Goal: Task Accomplishment & Management: Use online tool/utility

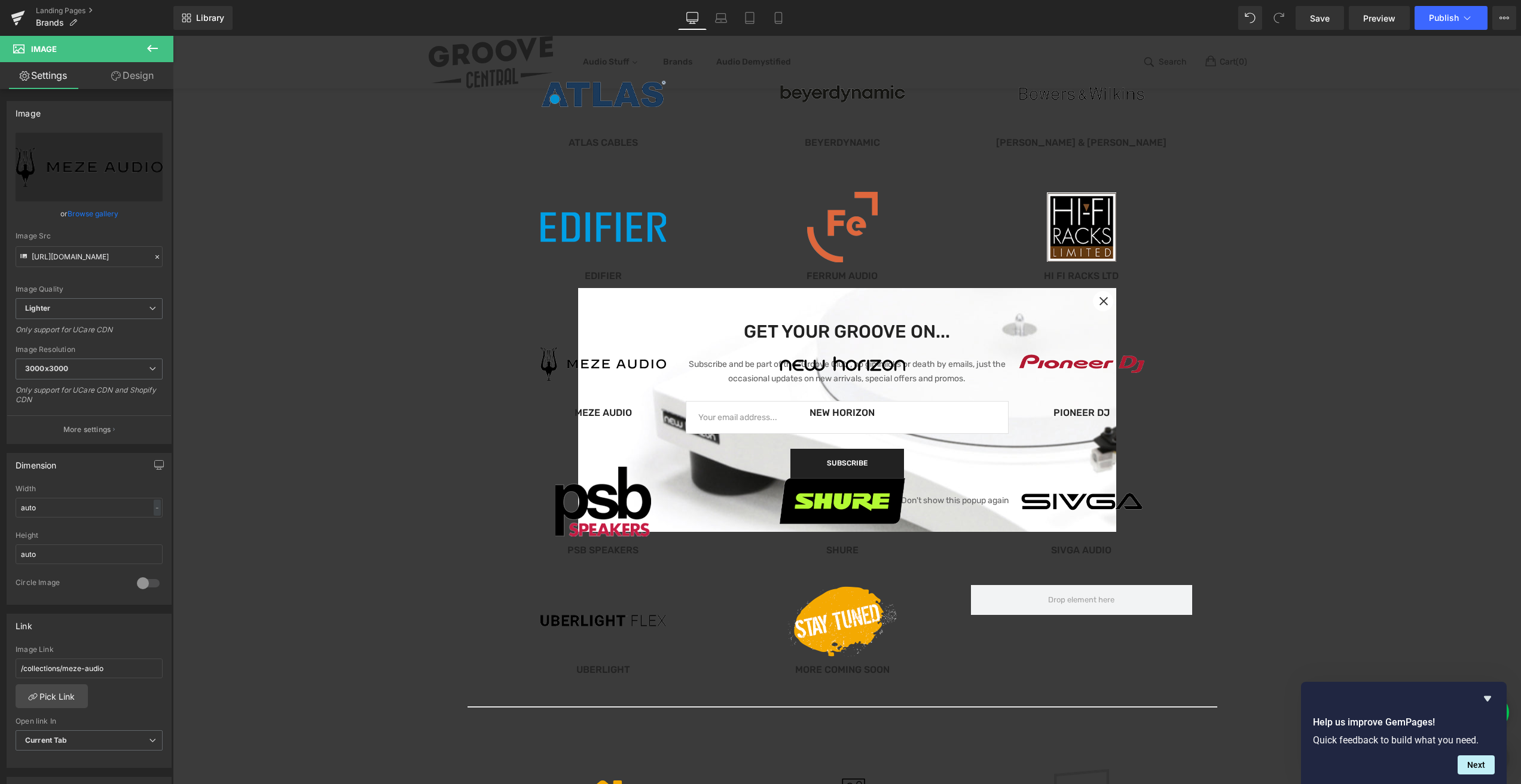
click at [20, 19] on icon at bounding box center [17, 19] width 8 height 6
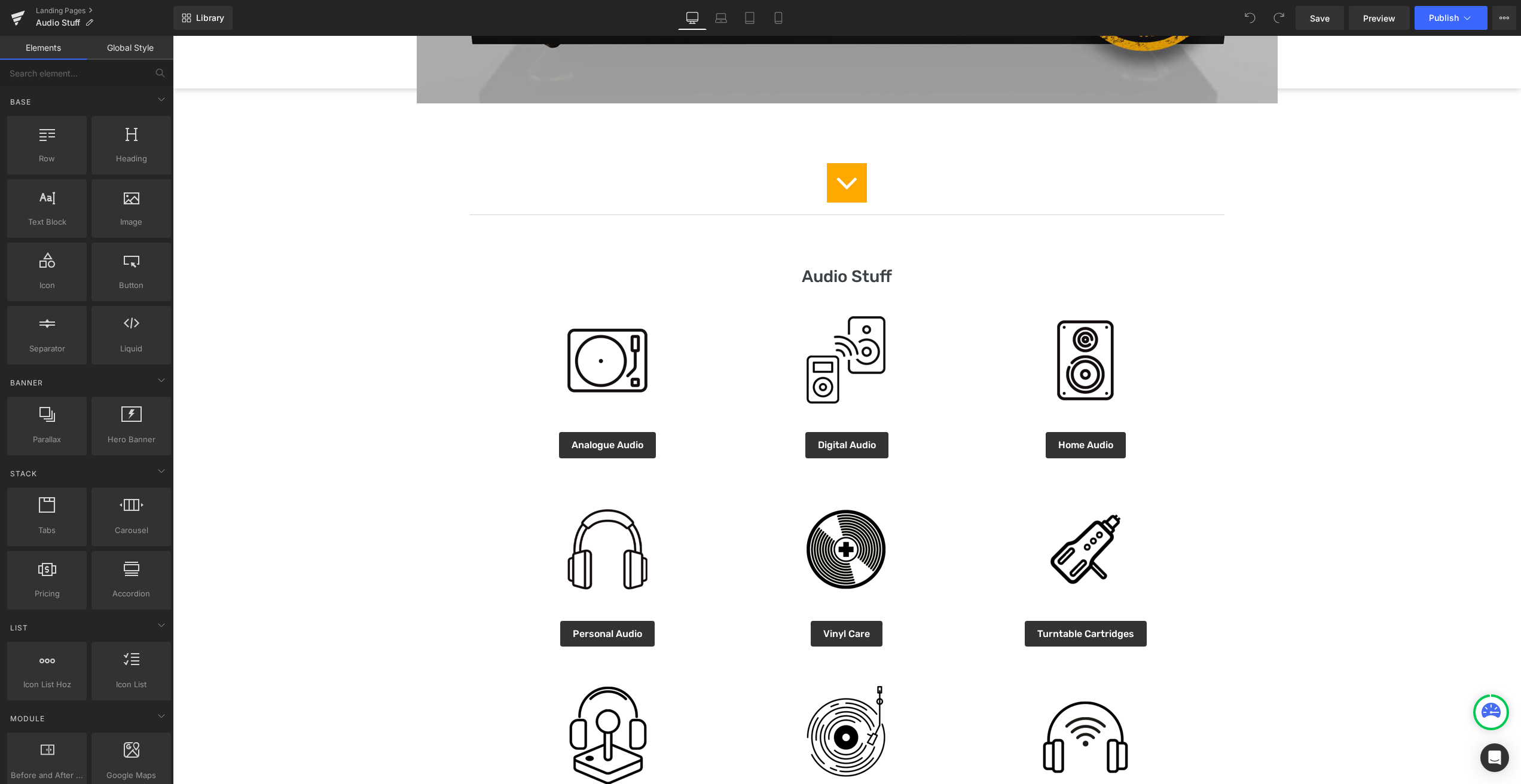
scroll to position [482, 0]
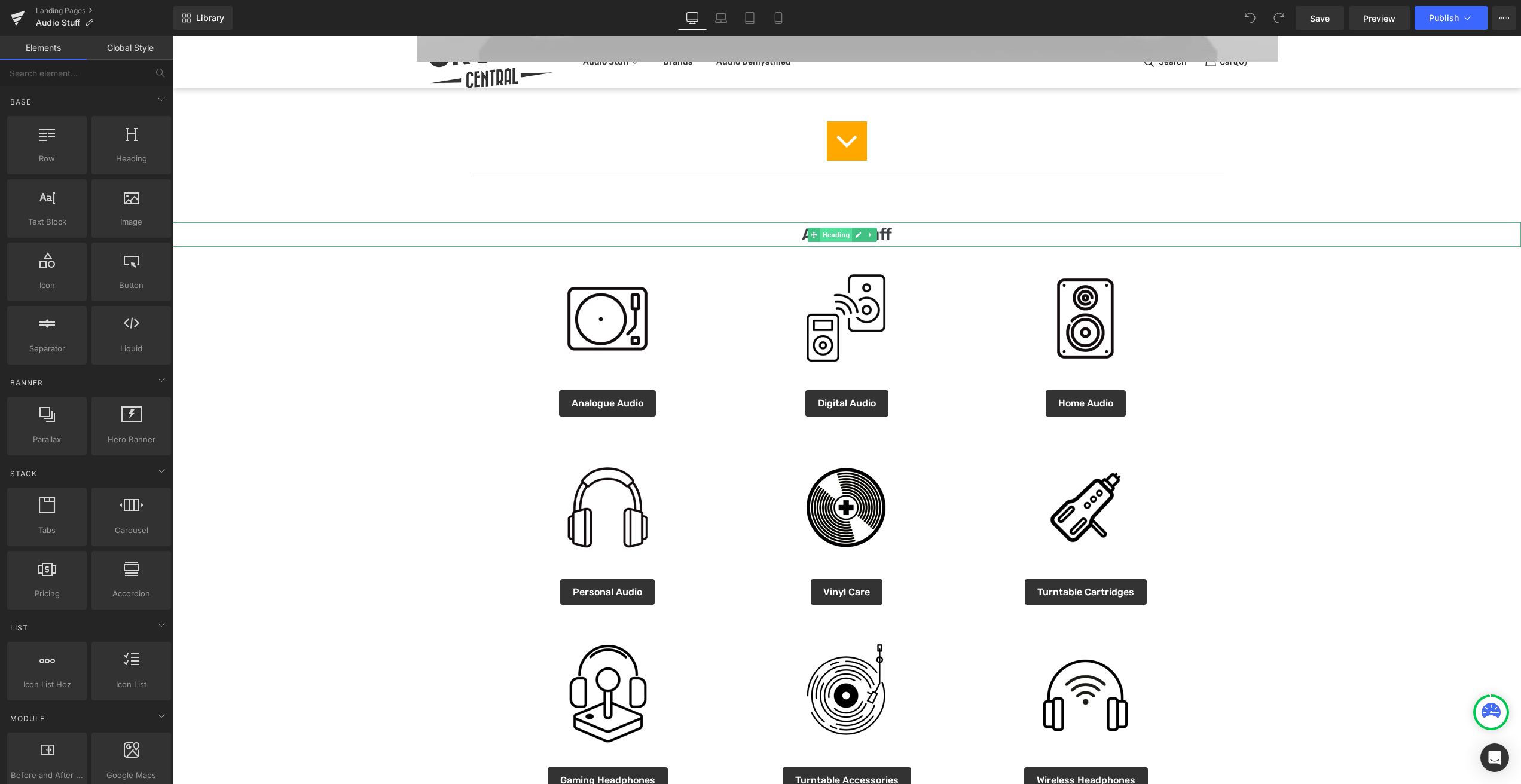
click at [837, 232] on span "Heading" at bounding box center [836, 235] width 32 height 14
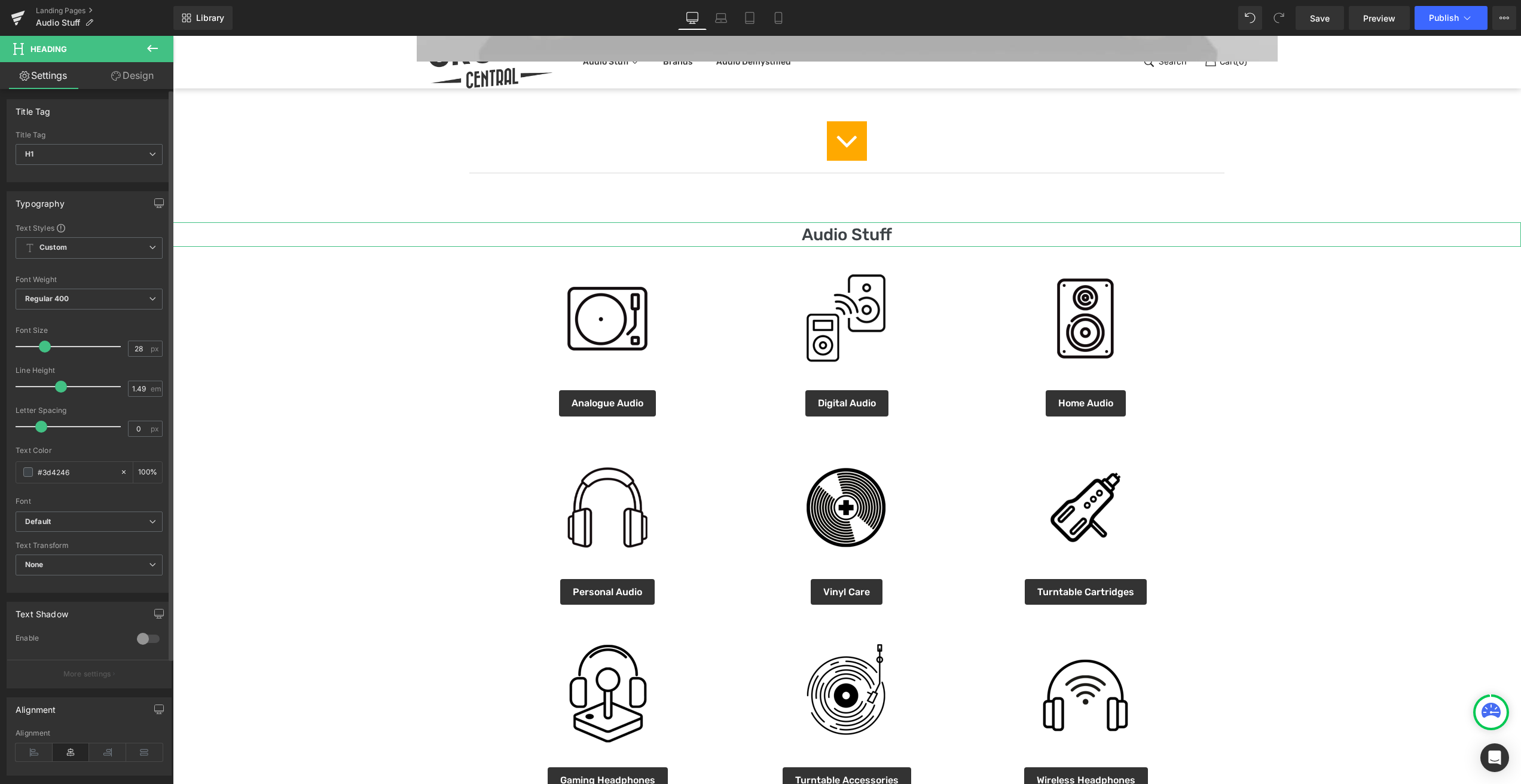
scroll to position [0, 0]
click at [139, 74] on link "Design" at bounding box center [132, 75] width 87 height 27
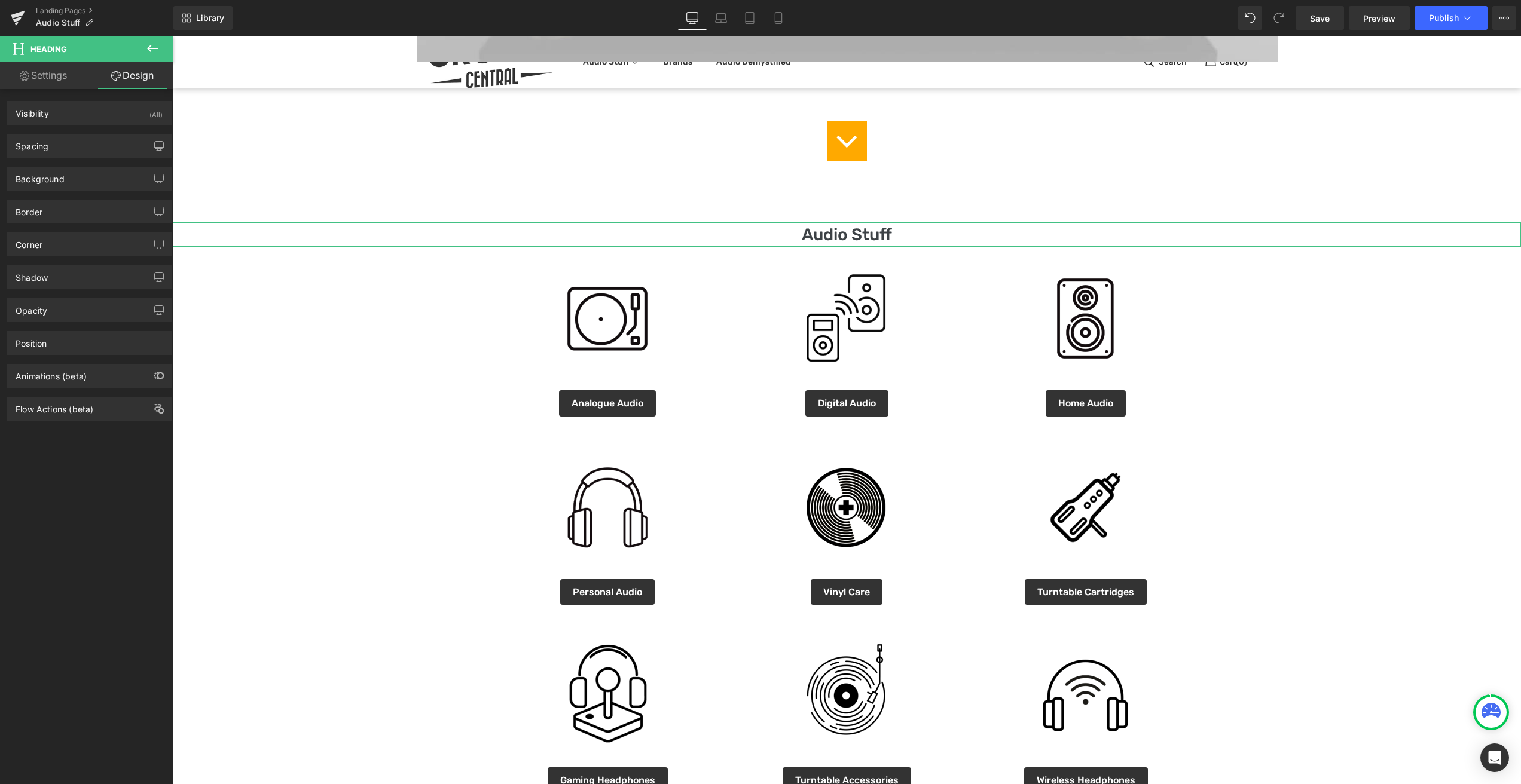
click at [49, 78] on link "Settings" at bounding box center [43, 75] width 87 height 27
type input "100"
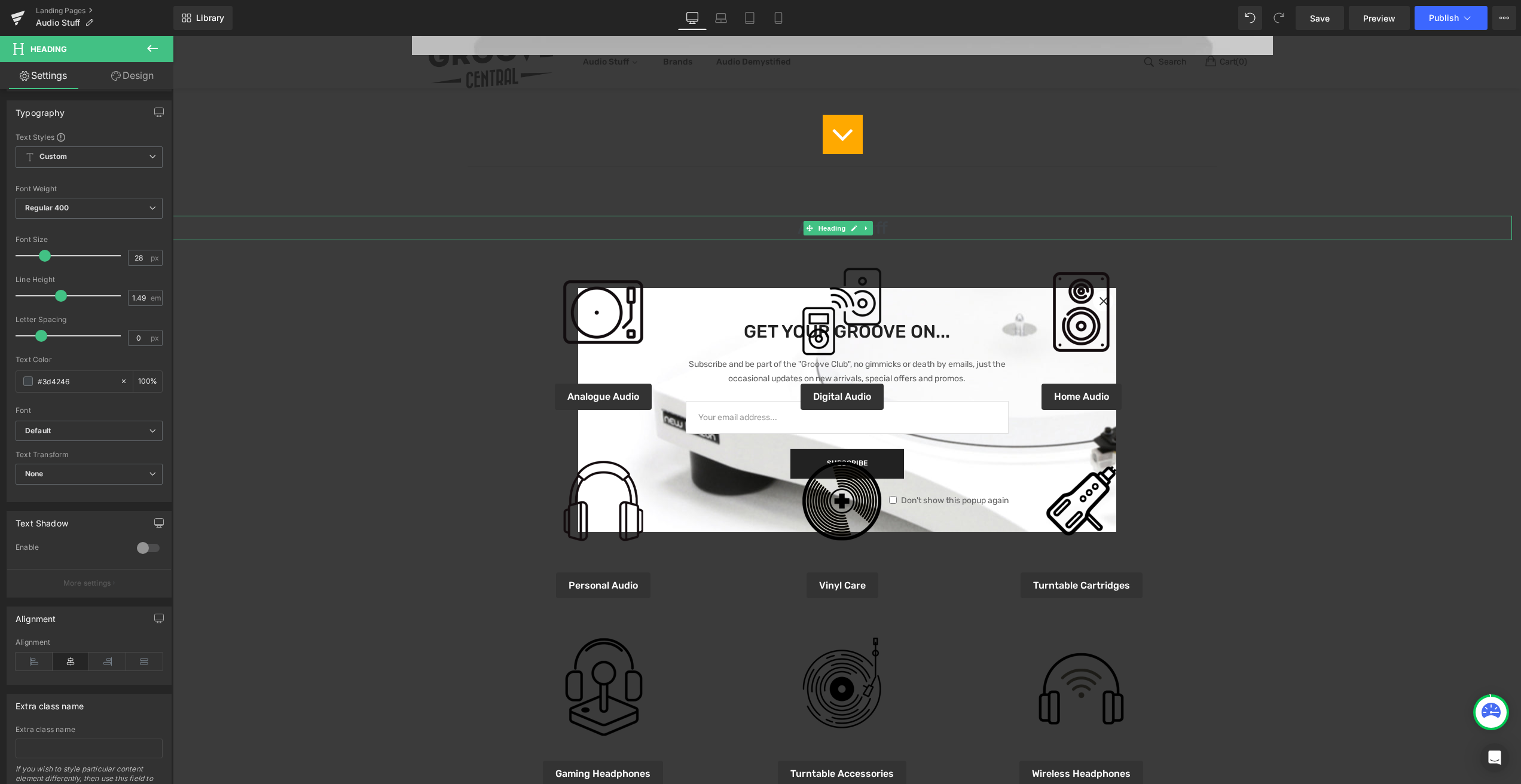
scroll to position [459, 0]
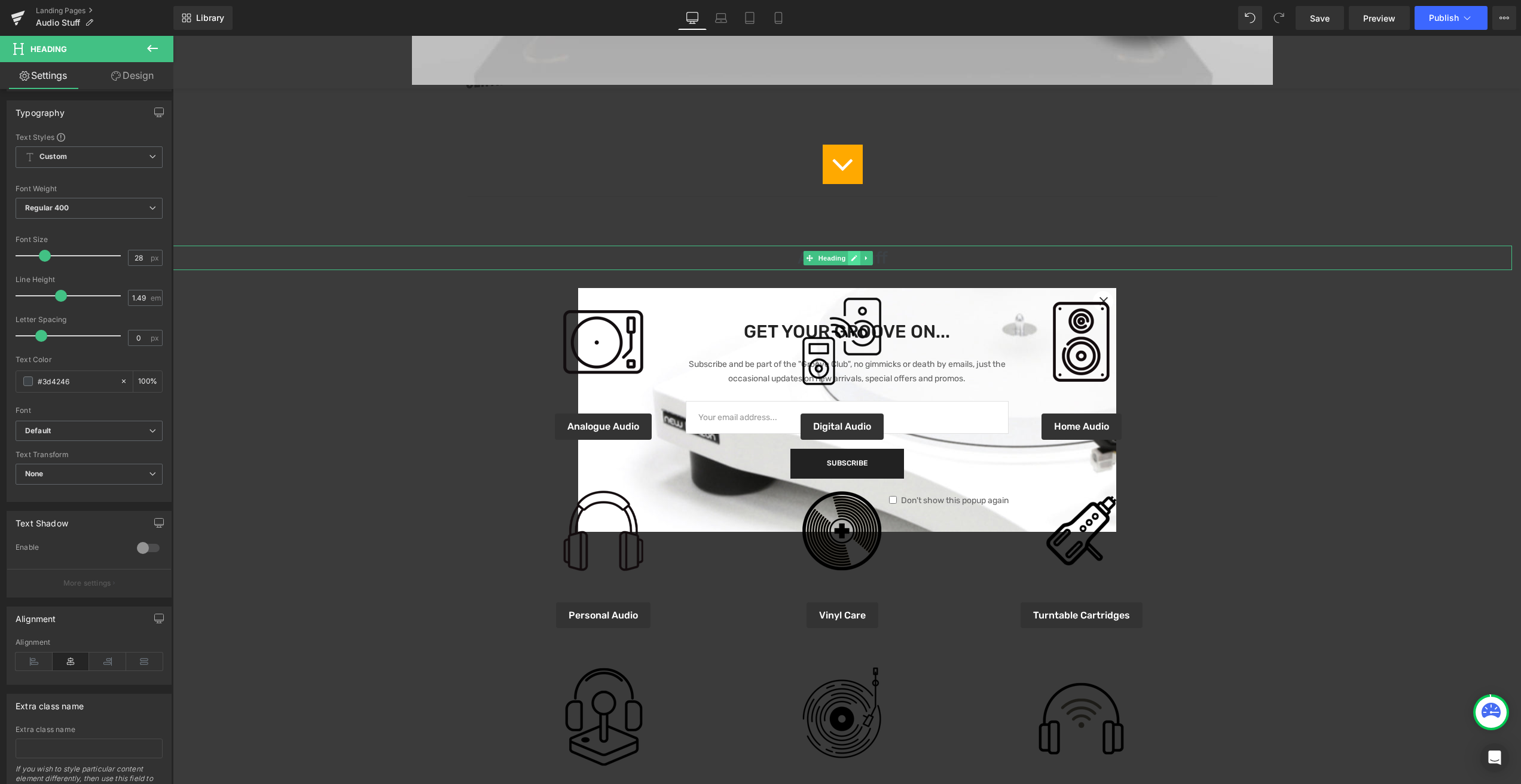
click at [854, 258] on icon at bounding box center [854, 258] width 7 height 7
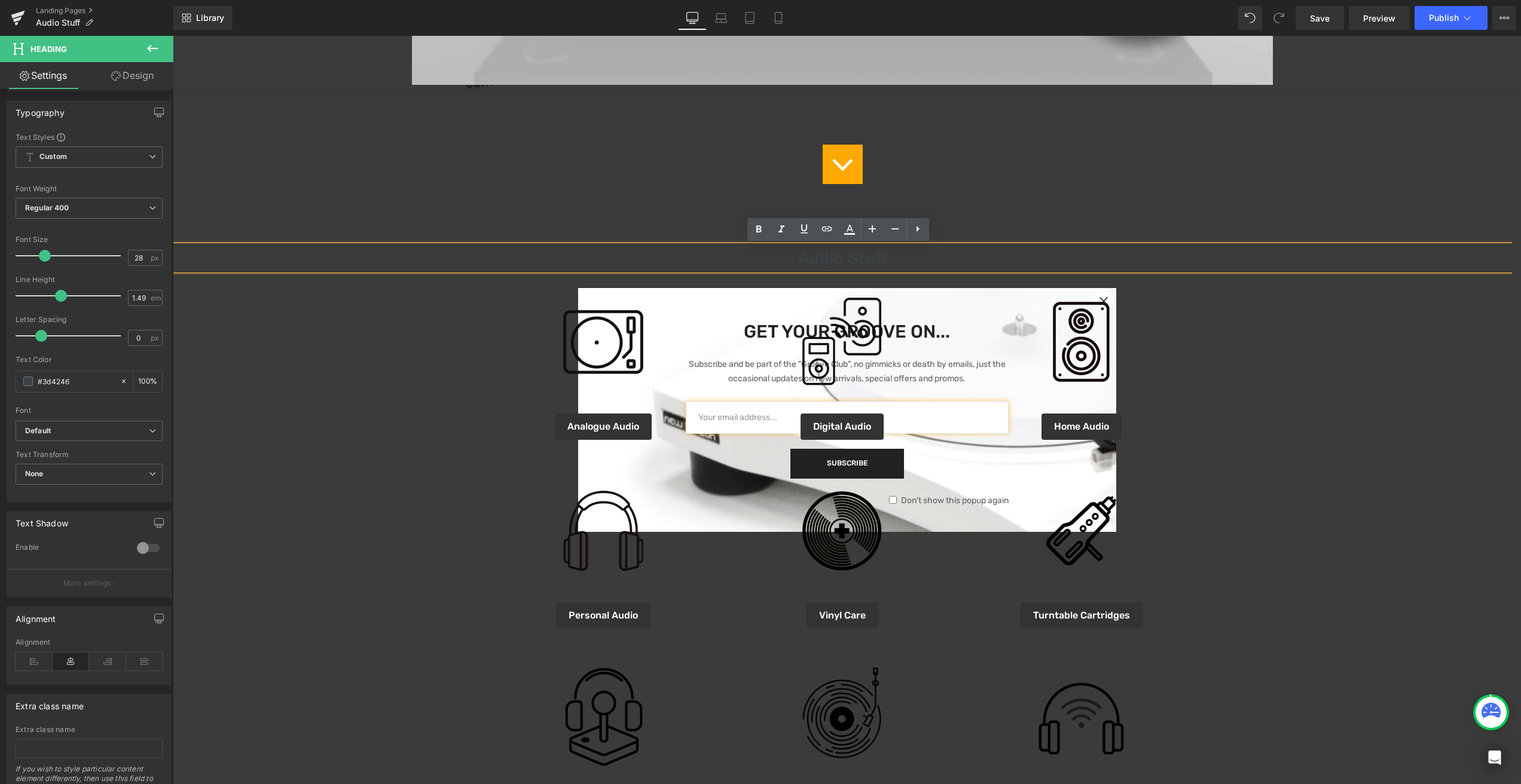
scroll to position [482, 0]
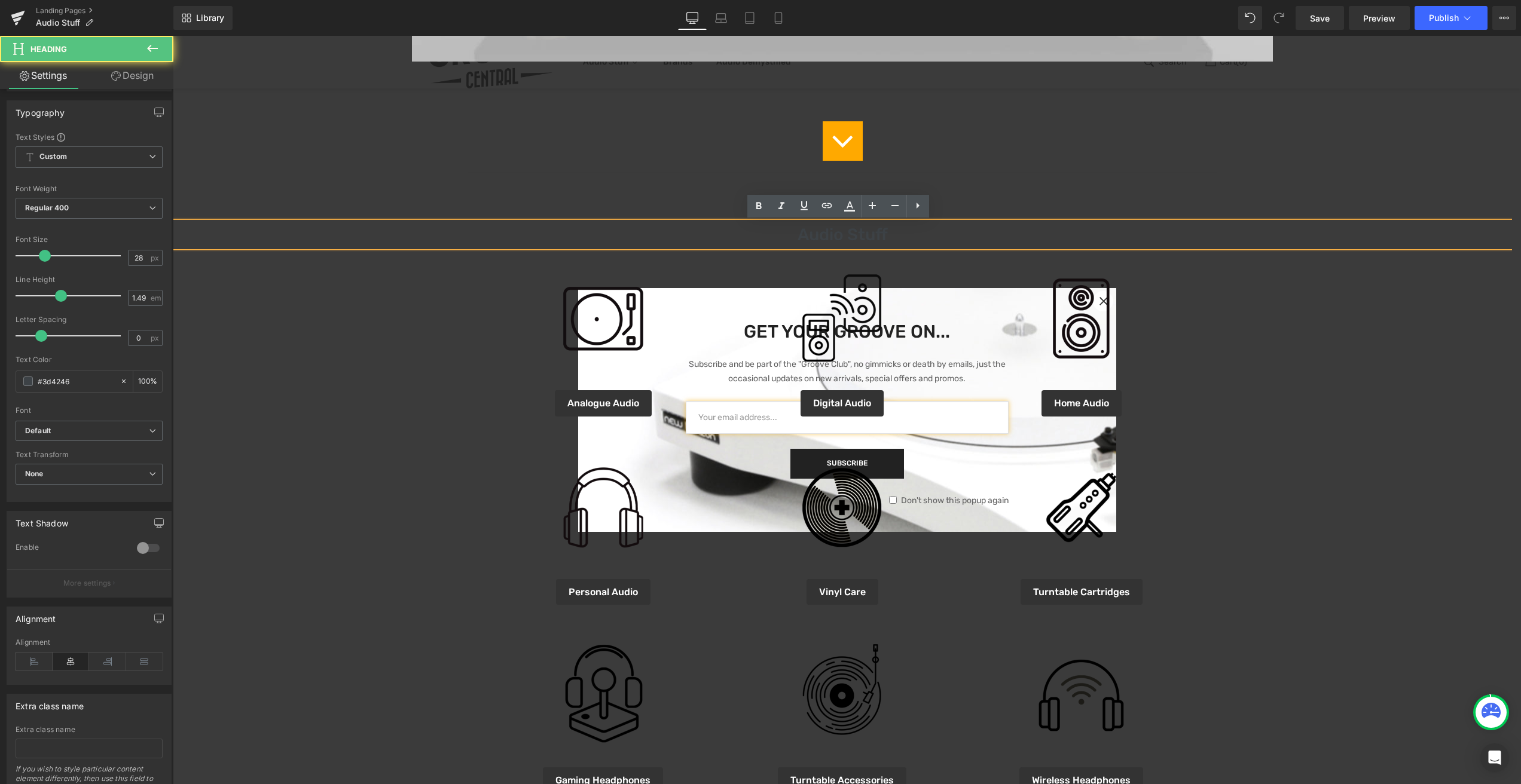
drag, startPoint x: 889, startPoint y: 259, endPoint x: 834, endPoint y: 262, distance: 55.1
click at [834, 262] on div "Online Deals Of The Month Heading Image Icon Separator Audio Stuff Heading Imag…" at bounding box center [842, 476] width 1339 height 1721
click at [884, 232] on h1 "Audio Stuff" at bounding box center [842, 235] width 1339 height 25
drag, startPoint x: 889, startPoint y: 234, endPoint x: 811, endPoint y: 233, distance: 78.0
click at [811, 233] on h1 "Audio Stuff" at bounding box center [842, 235] width 1339 height 25
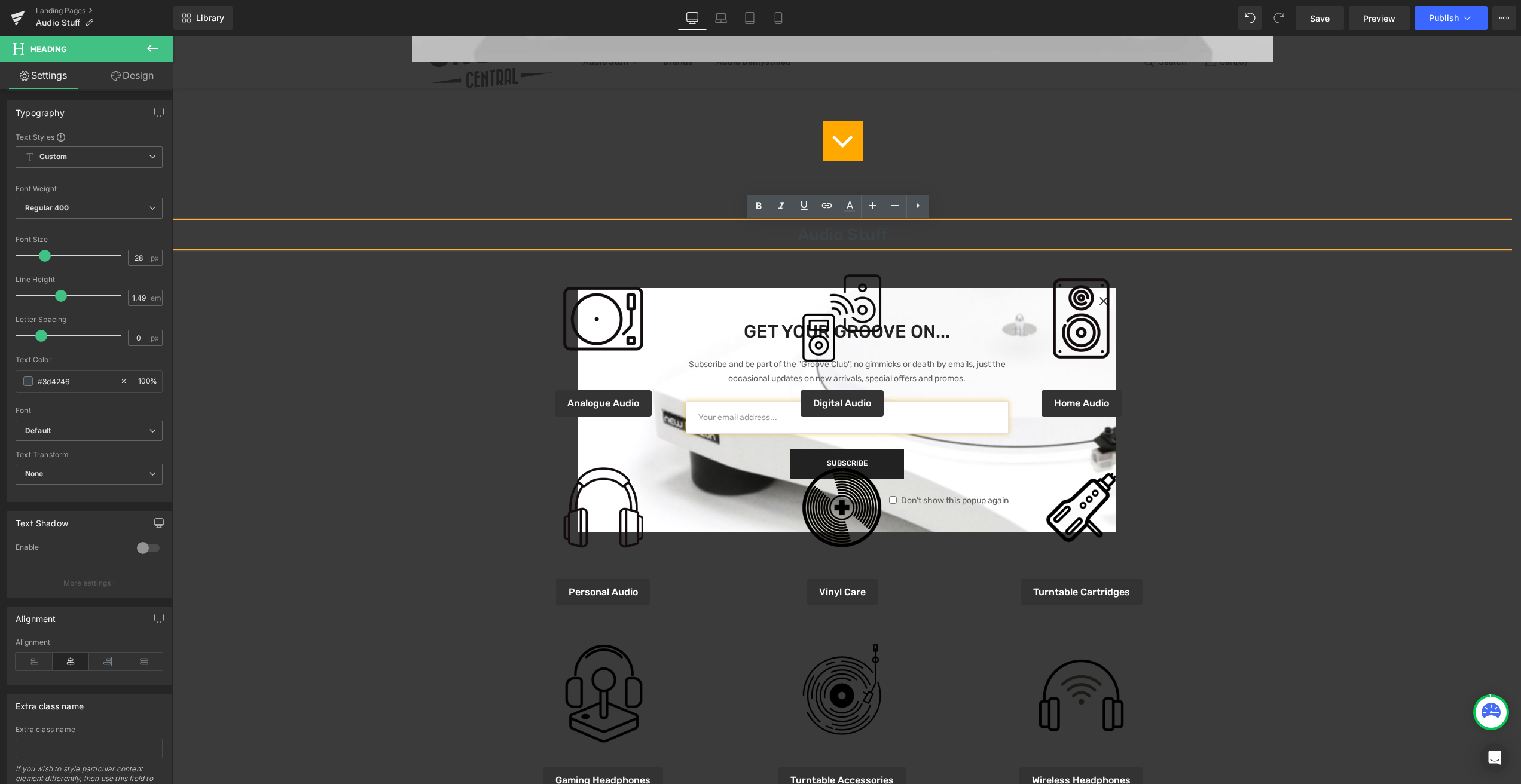
click at [791, 234] on h1 "Audio Stuff" at bounding box center [842, 235] width 1339 height 25
click at [813, 233] on h1 "Audio Stuff" at bounding box center [842, 235] width 1339 height 25
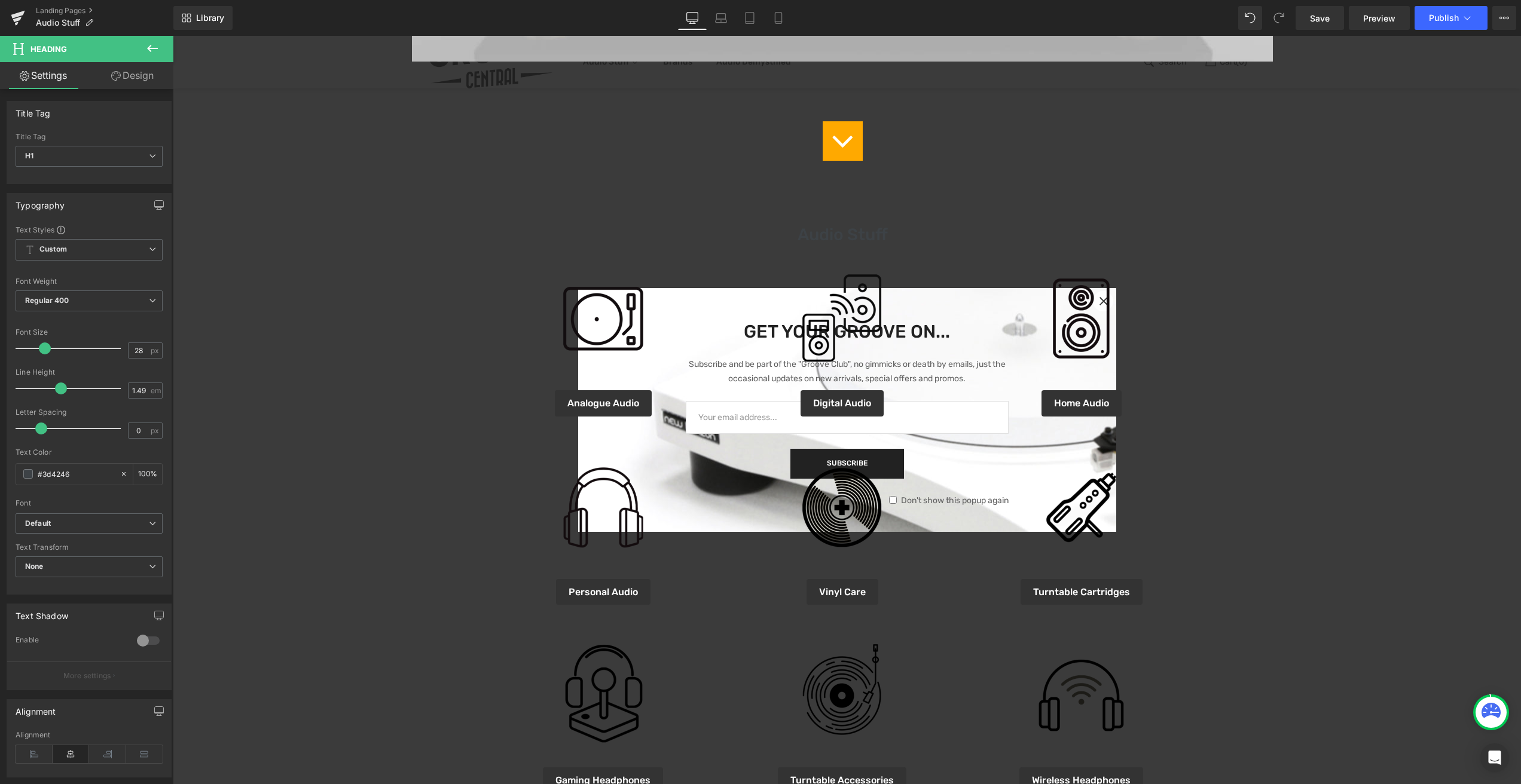
click at [147, 48] on icon at bounding box center [152, 48] width 11 height 7
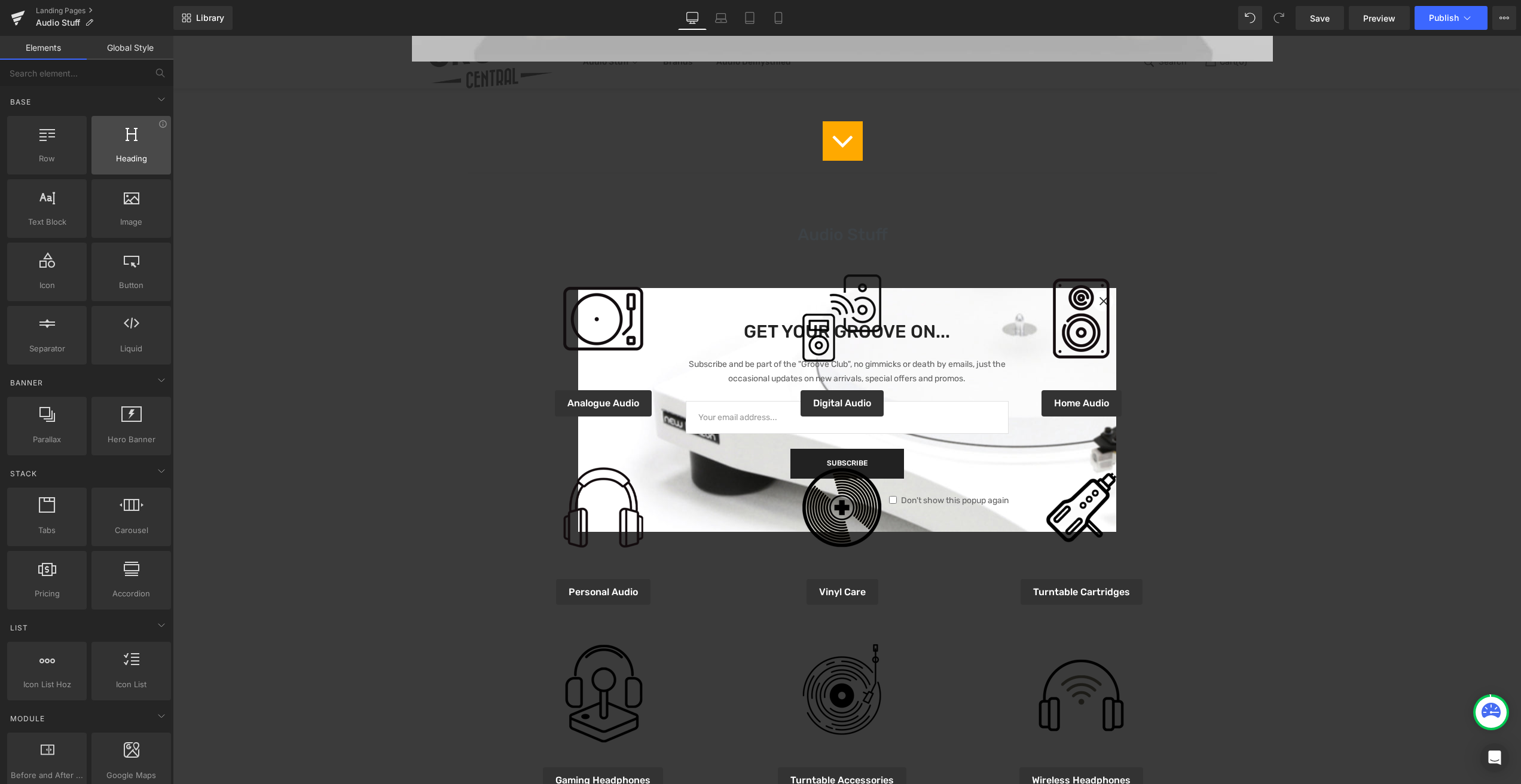
click at [127, 145] on div at bounding box center [131, 139] width 72 height 27
click at [64, 31] on div "Landing Pages Audio Stuff" at bounding box center [87, 17] width 174 height 36
click at [56, 12] on link "Landing Pages" at bounding box center [104, 11] width 137 height 10
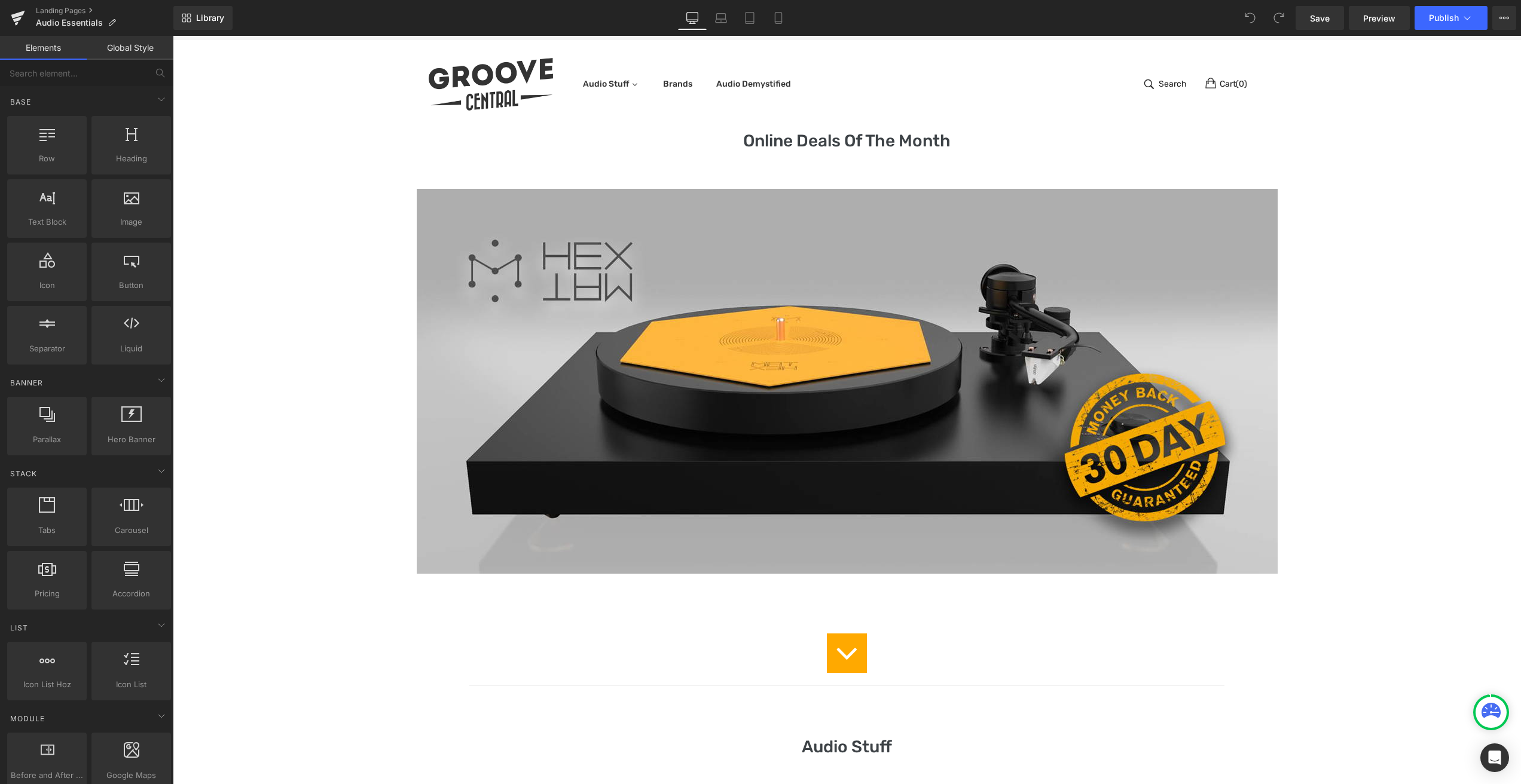
scroll to position [280, 0]
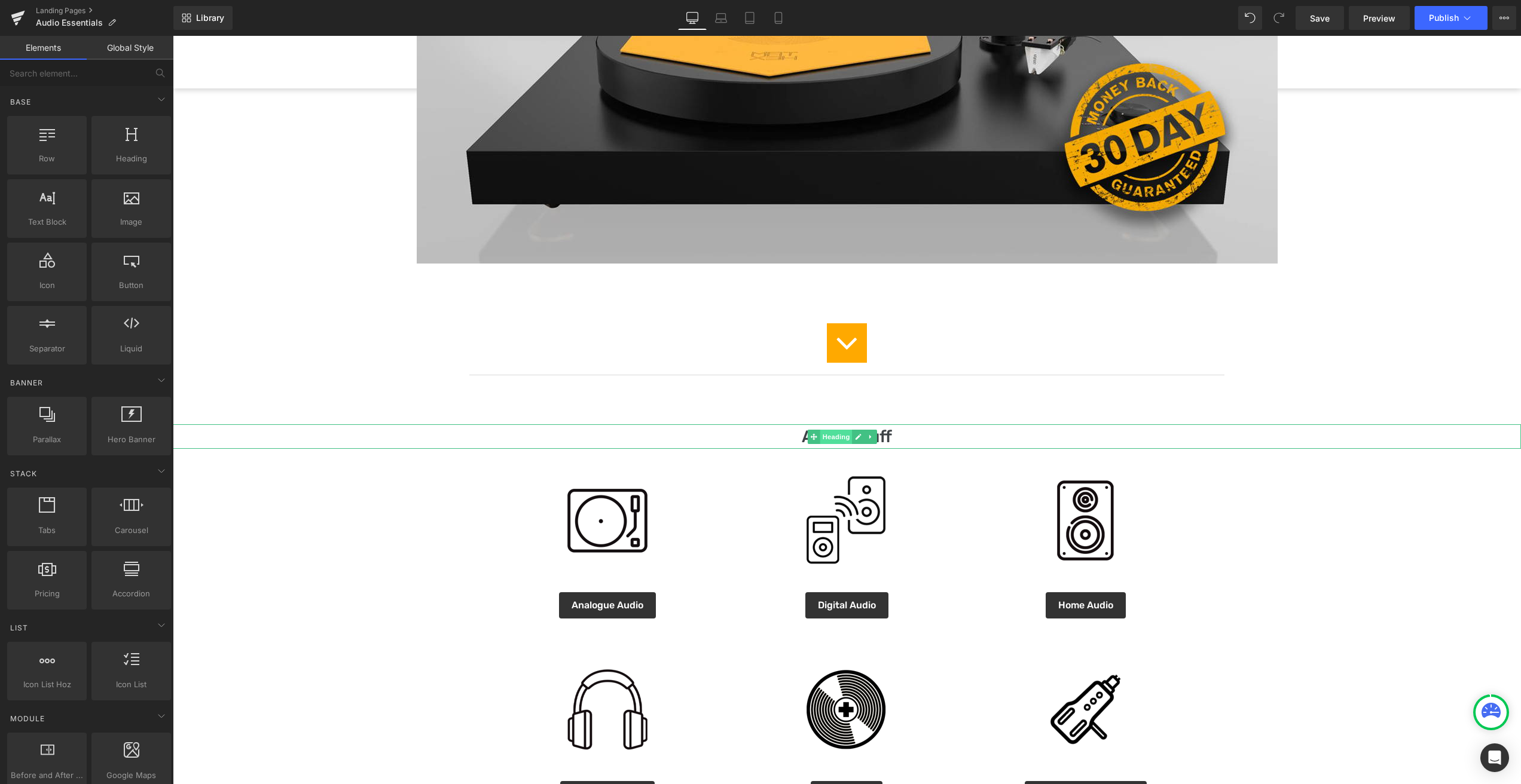
click at [842, 435] on span "Heading" at bounding box center [836, 436] width 32 height 14
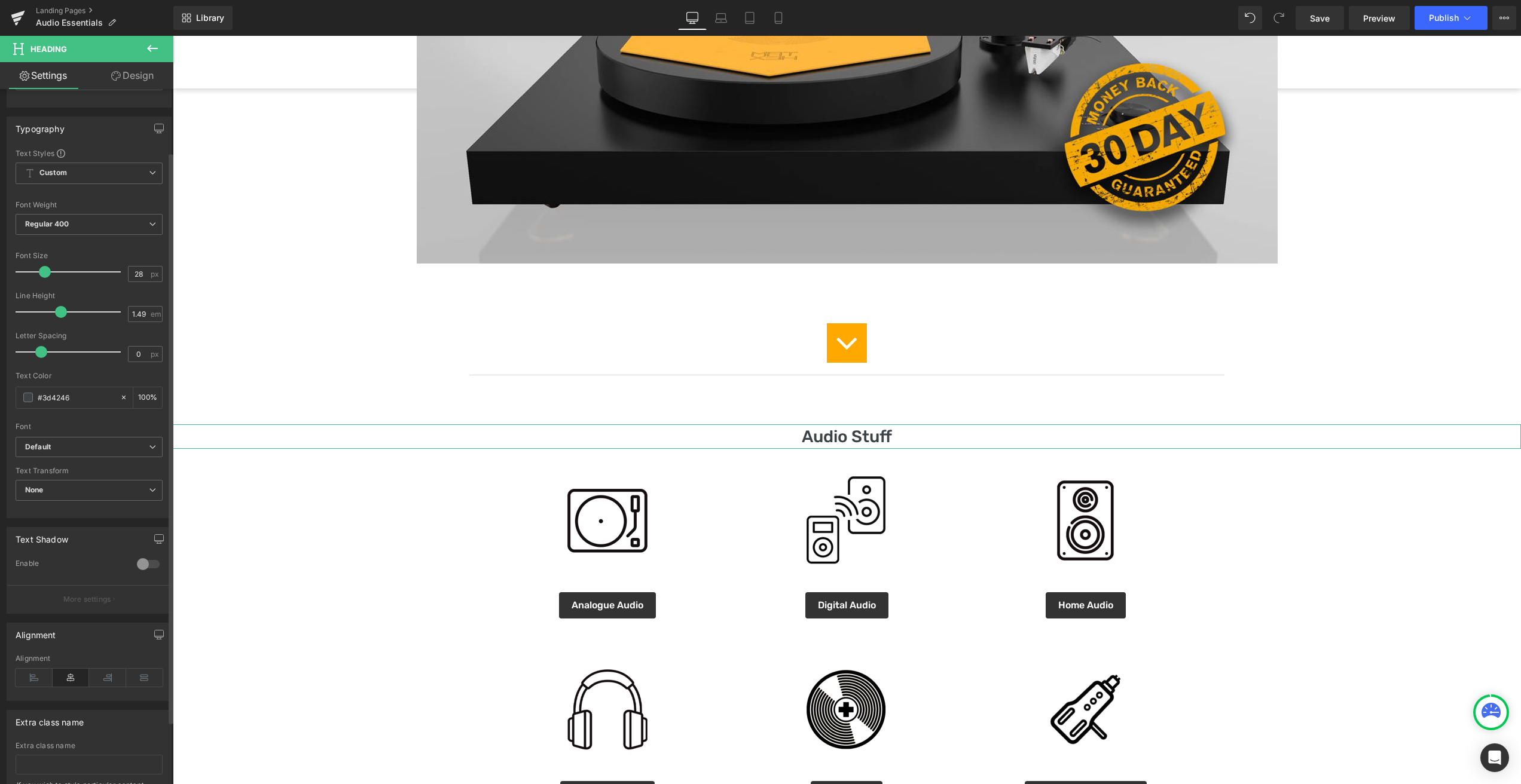
scroll to position [0, 0]
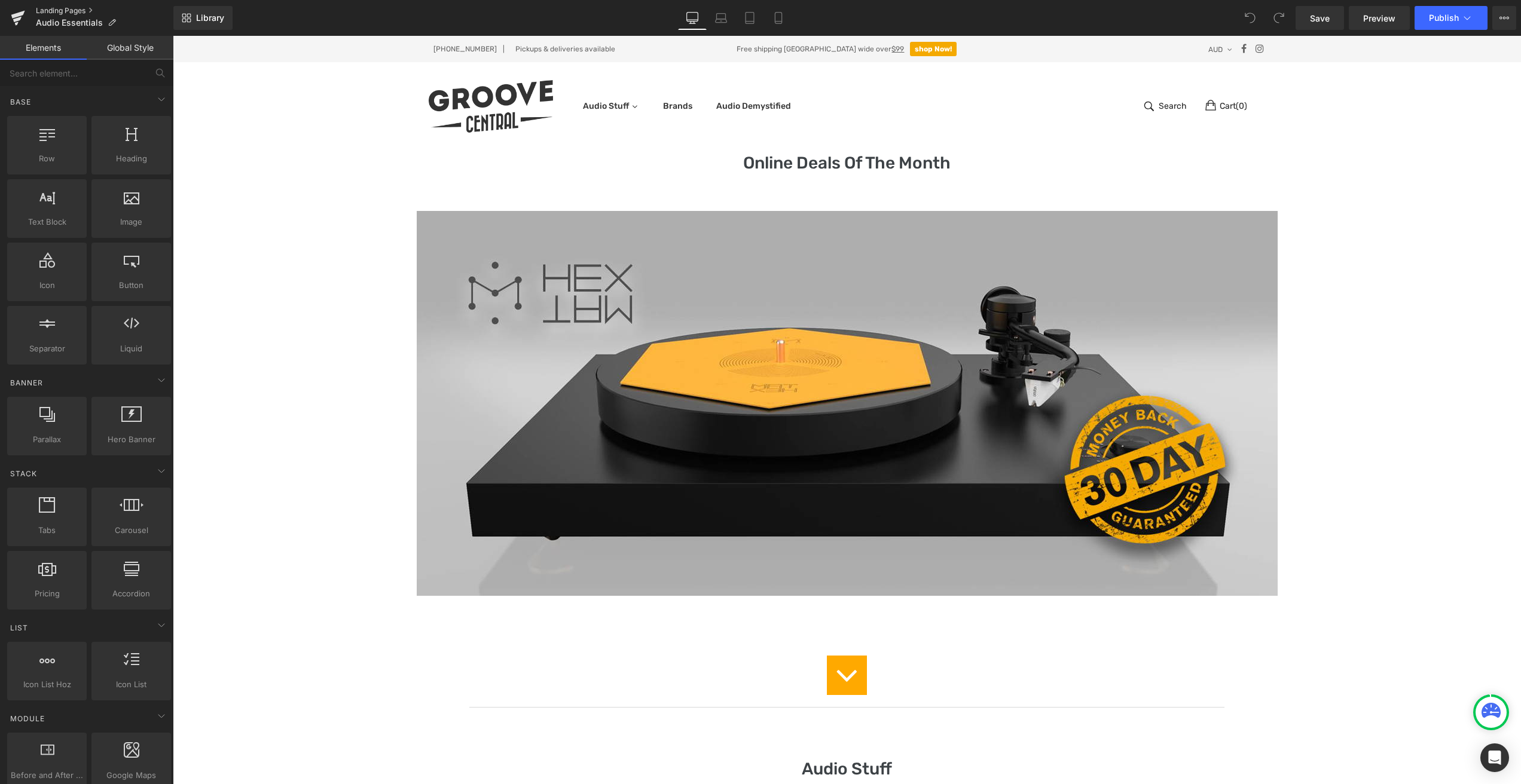
click at [39, 10] on link "Landing Pages" at bounding box center [104, 11] width 137 height 10
click at [66, 8] on link "Landing Pages" at bounding box center [104, 11] width 137 height 10
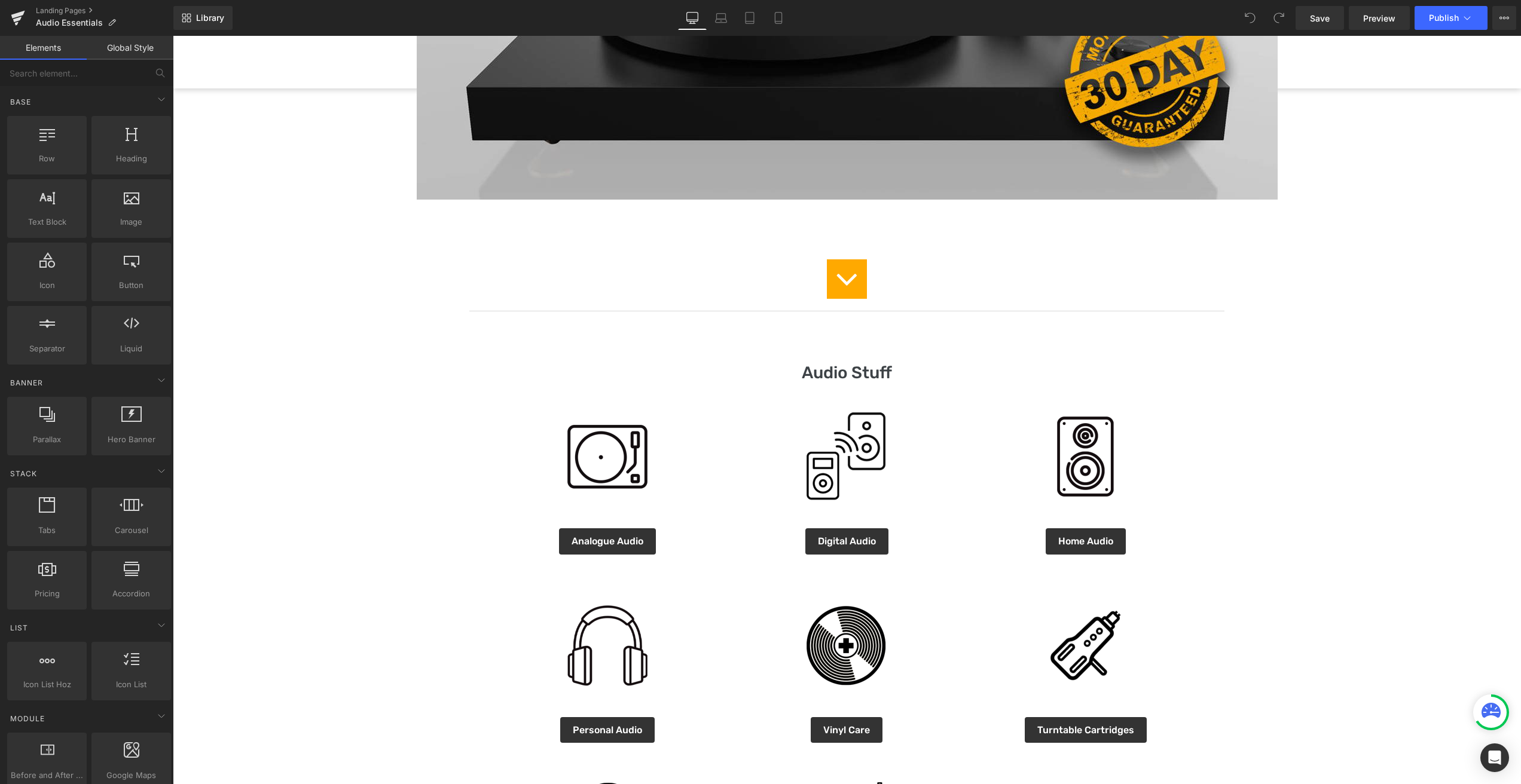
scroll to position [359, 0]
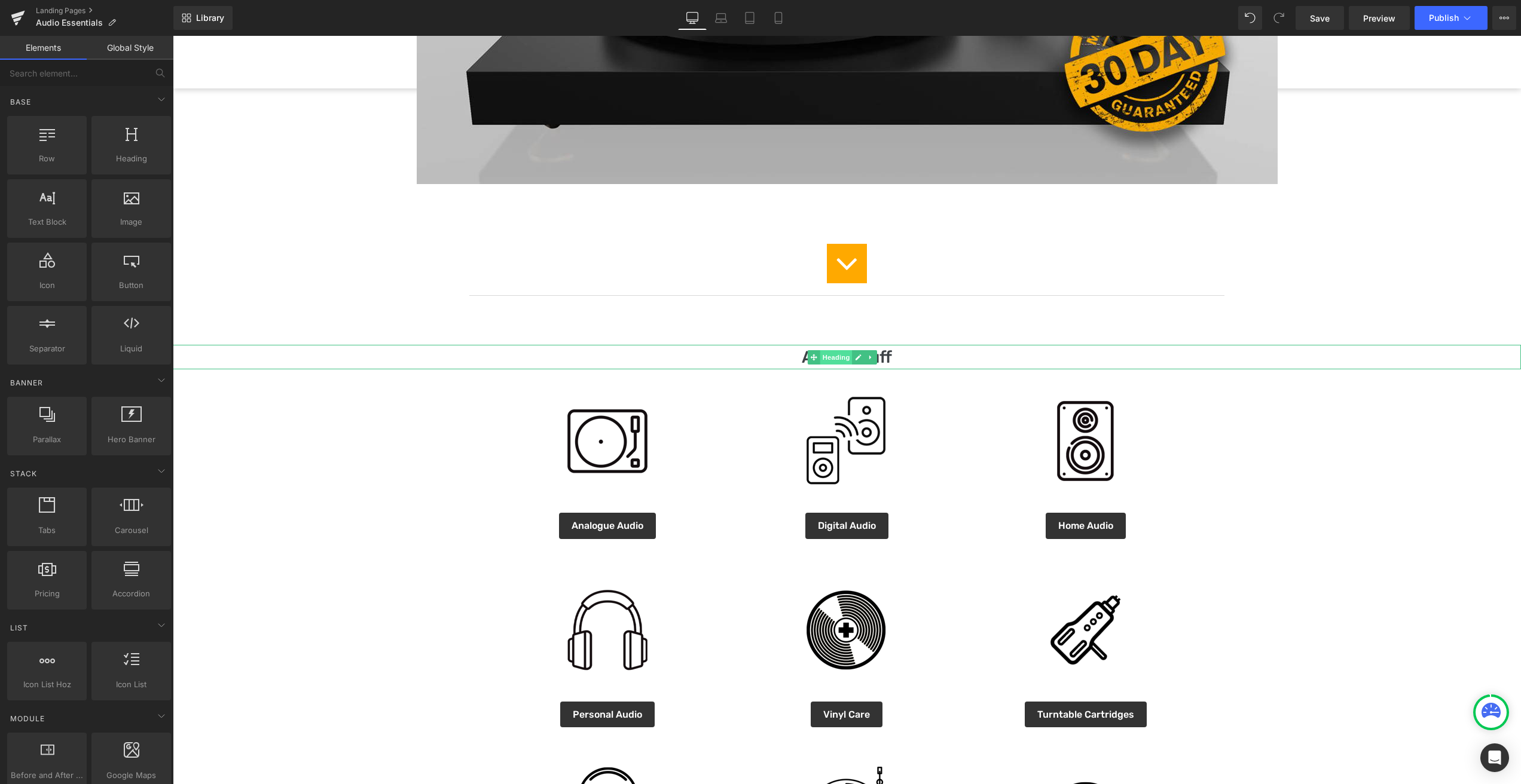
click at [839, 357] on span "Heading" at bounding box center [836, 357] width 32 height 14
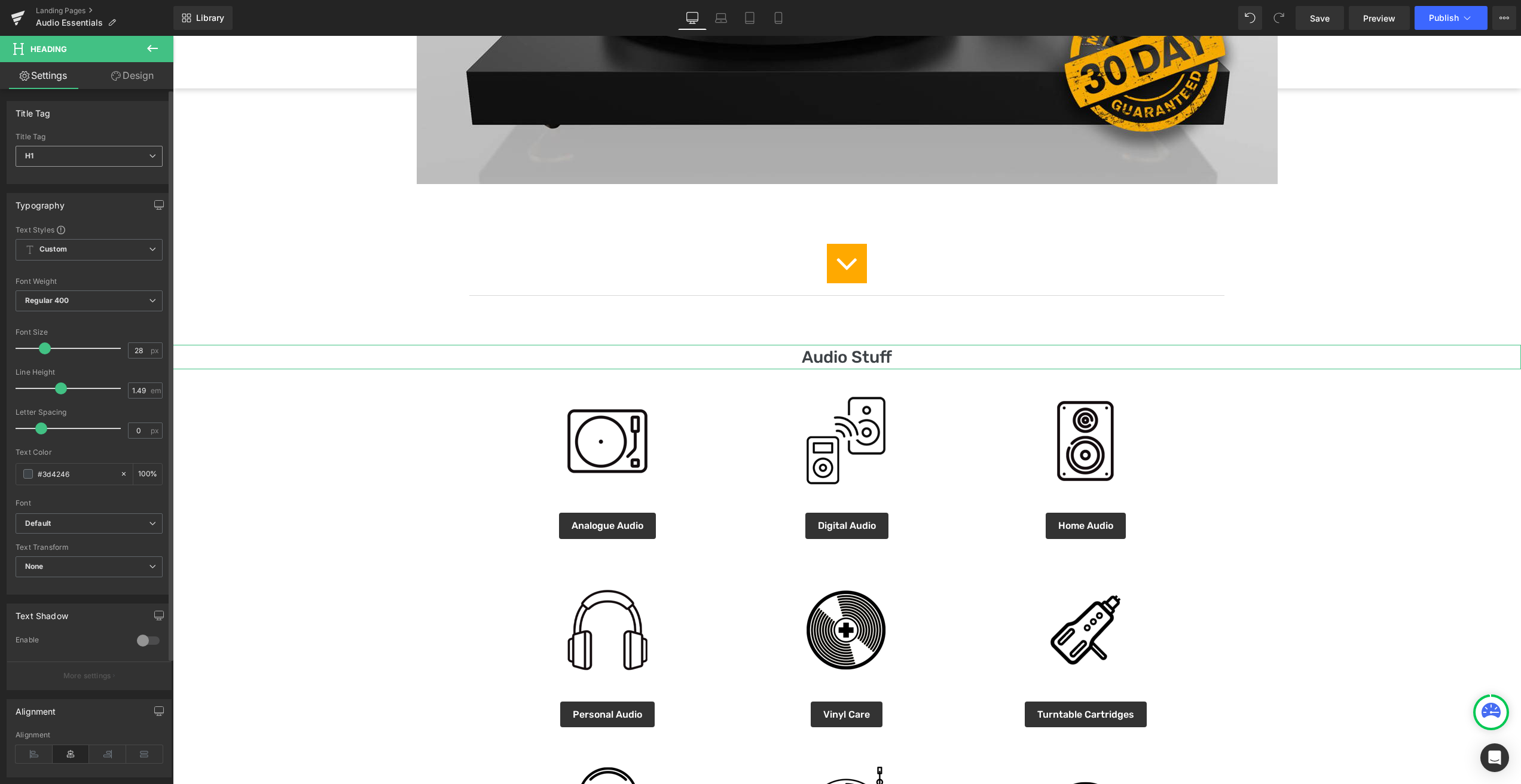
click at [149, 154] on icon at bounding box center [152, 155] width 7 height 7
click at [152, 123] on div "Title Tag" at bounding box center [89, 112] width 164 height 22
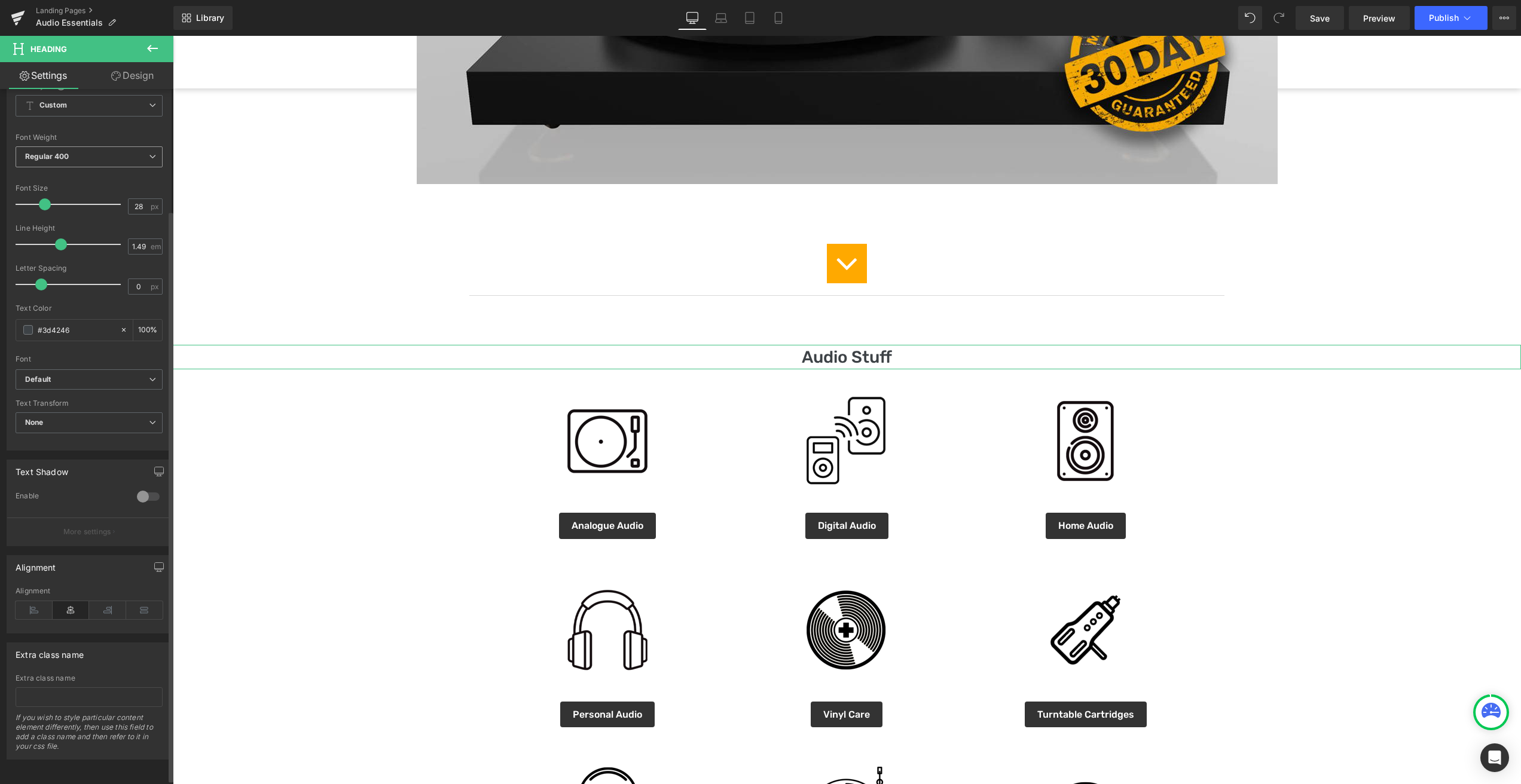
scroll to position [153, 0]
click at [860, 359] on icon at bounding box center [858, 357] width 7 height 7
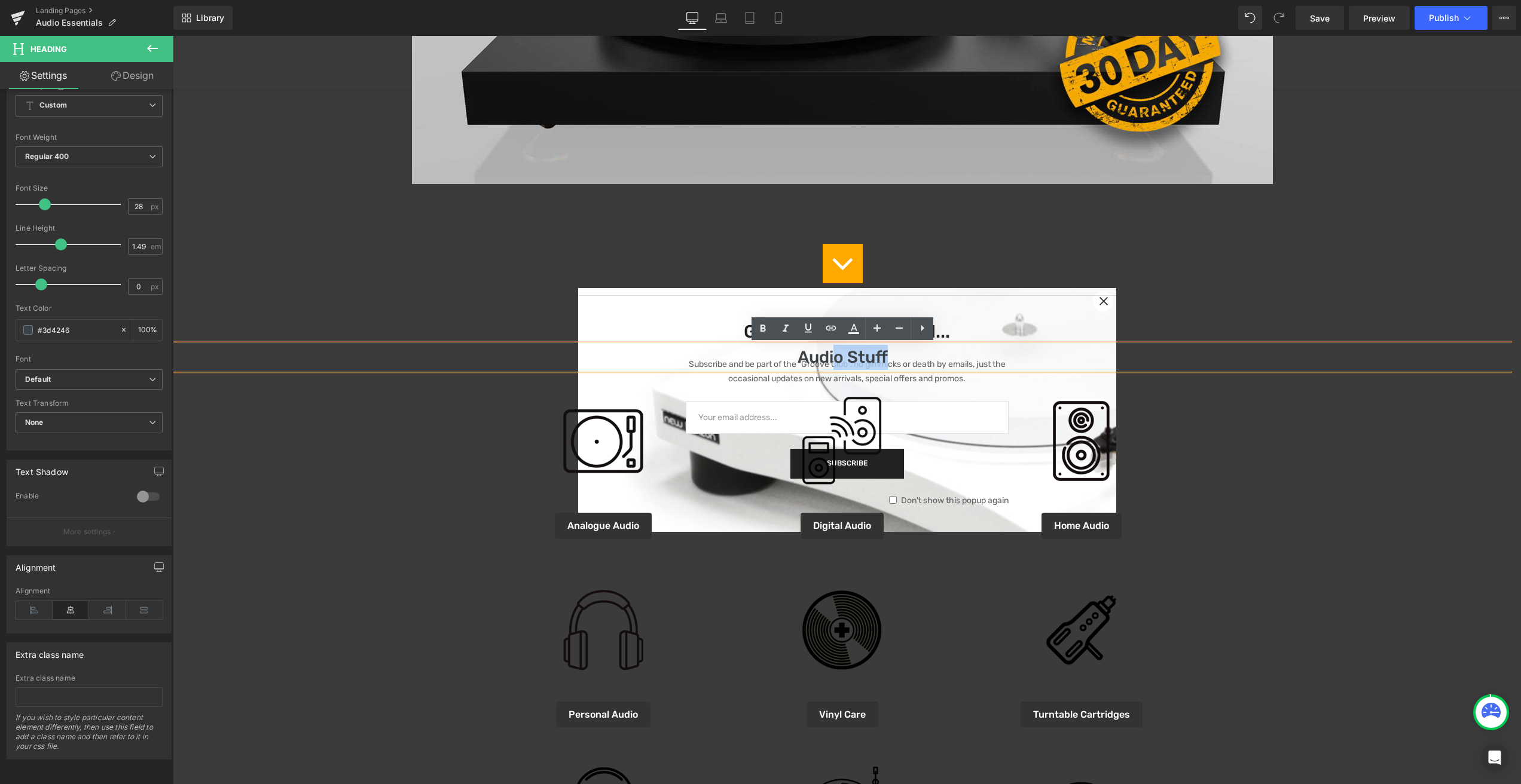
drag, startPoint x: 885, startPoint y: 359, endPoint x: 782, endPoint y: 357, distance: 103.0
click at [781, 357] on h1 "Audio Stuff" at bounding box center [842, 357] width 1339 height 25
click at [793, 359] on h1 "Audio Stuff" at bounding box center [842, 357] width 1339 height 25
drag, startPoint x: 792, startPoint y: 359, endPoint x: 871, endPoint y: 356, distance: 79.1
click at [871, 356] on h1 "Audio Stuff" at bounding box center [842, 357] width 1339 height 25
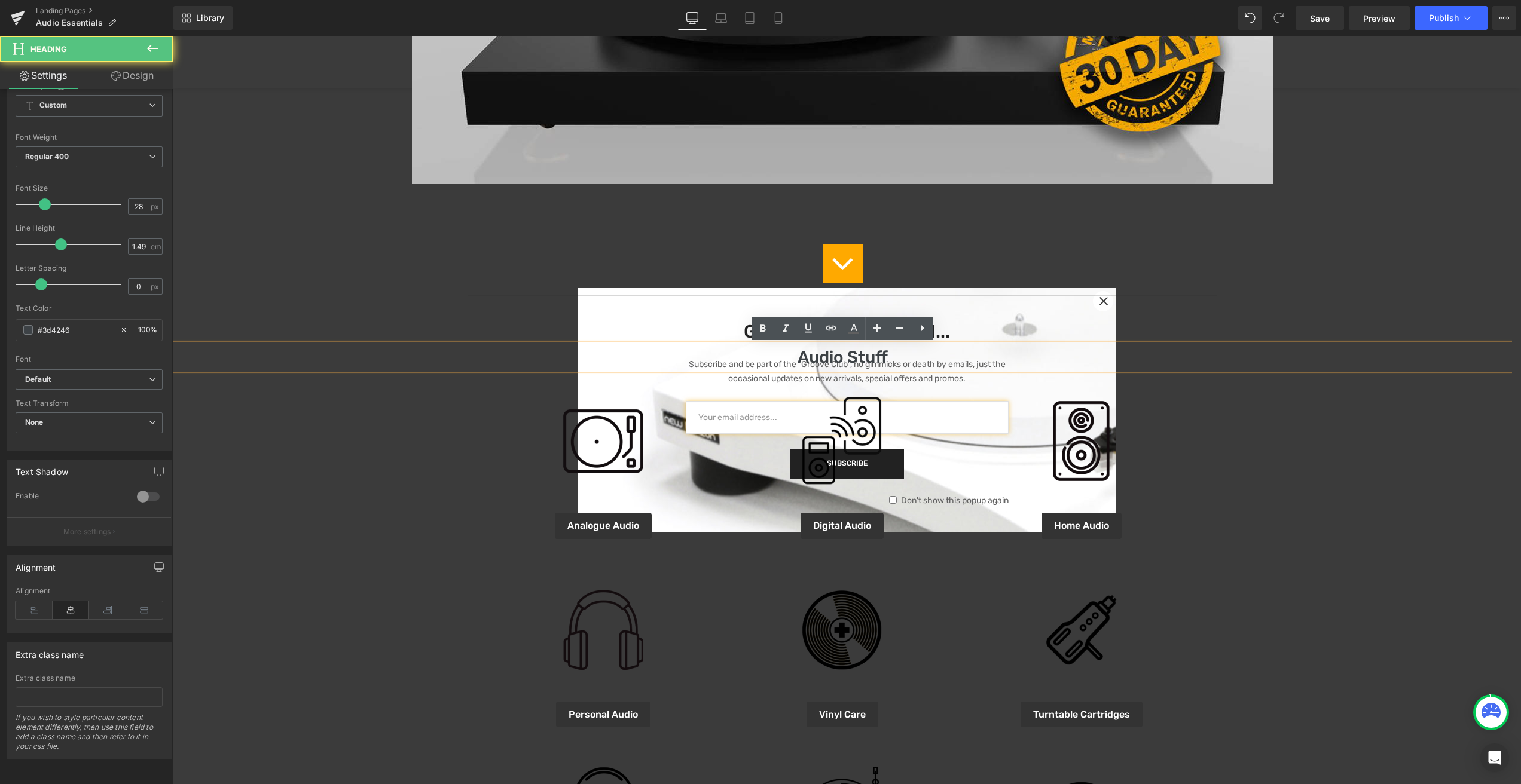
click at [884, 356] on h1 "Audio Stuff" at bounding box center [842, 357] width 1339 height 25
drag, startPoint x: 882, startPoint y: 355, endPoint x: 815, endPoint y: 356, distance: 67.0
click at [815, 356] on h1 "Audio Stuff" at bounding box center [842, 357] width 1339 height 25
click at [881, 359] on h1 "Audio Stuff" at bounding box center [842, 357] width 1339 height 25
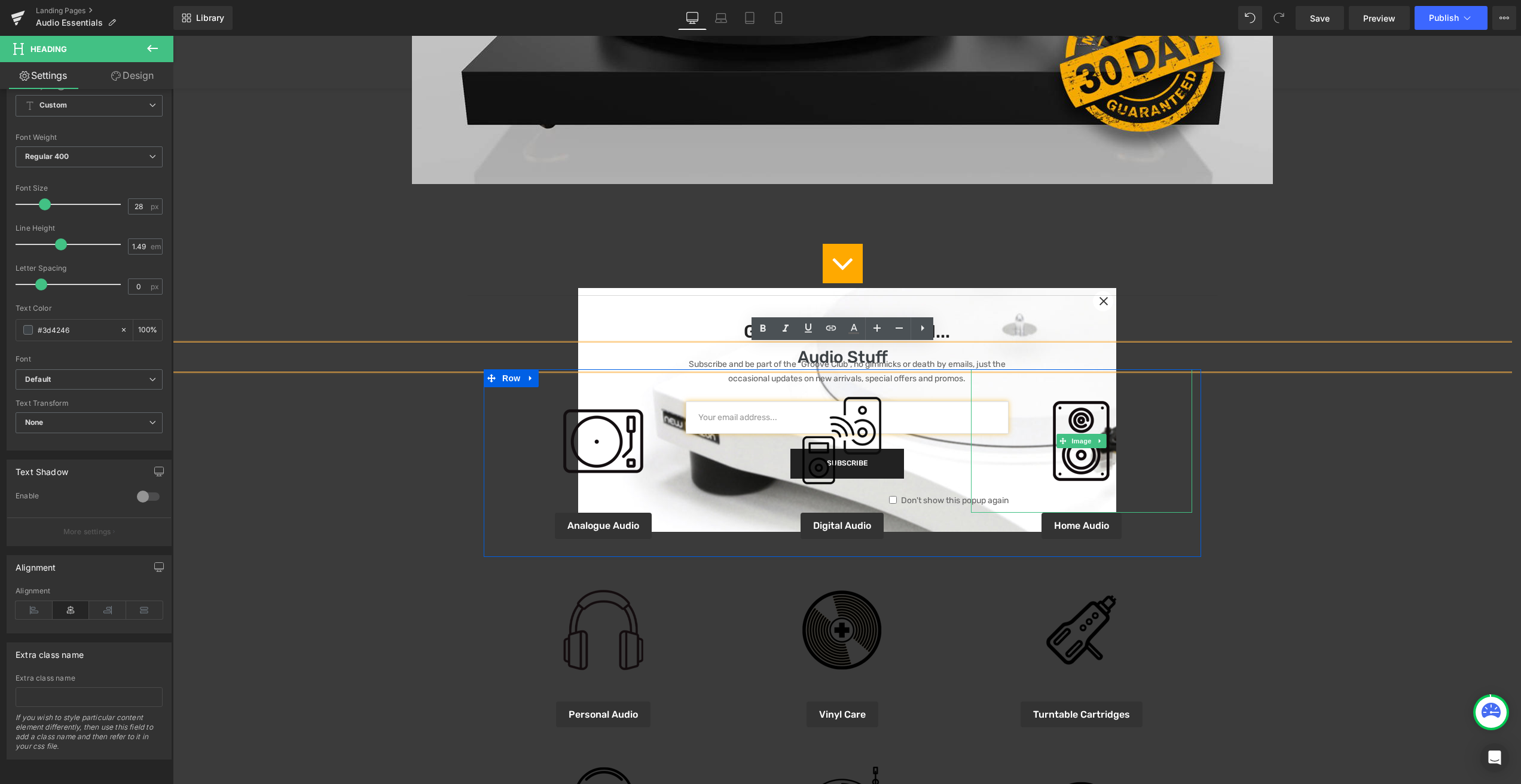
click at [1013, 389] on img at bounding box center [1081, 441] width 144 height 144
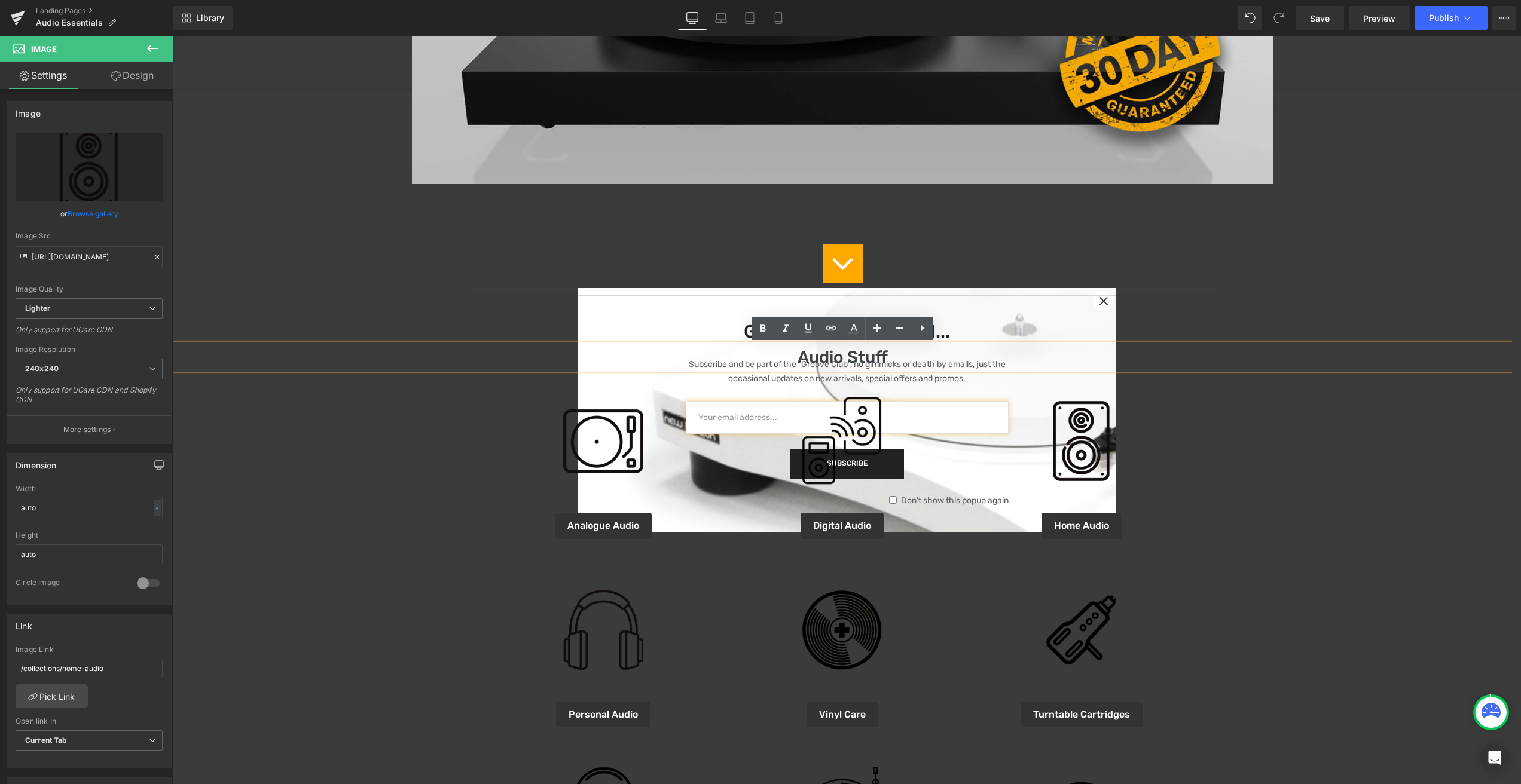
click at [871, 355] on h1 "Audio Stuff" at bounding box center [842, 357] width 1339 height 25
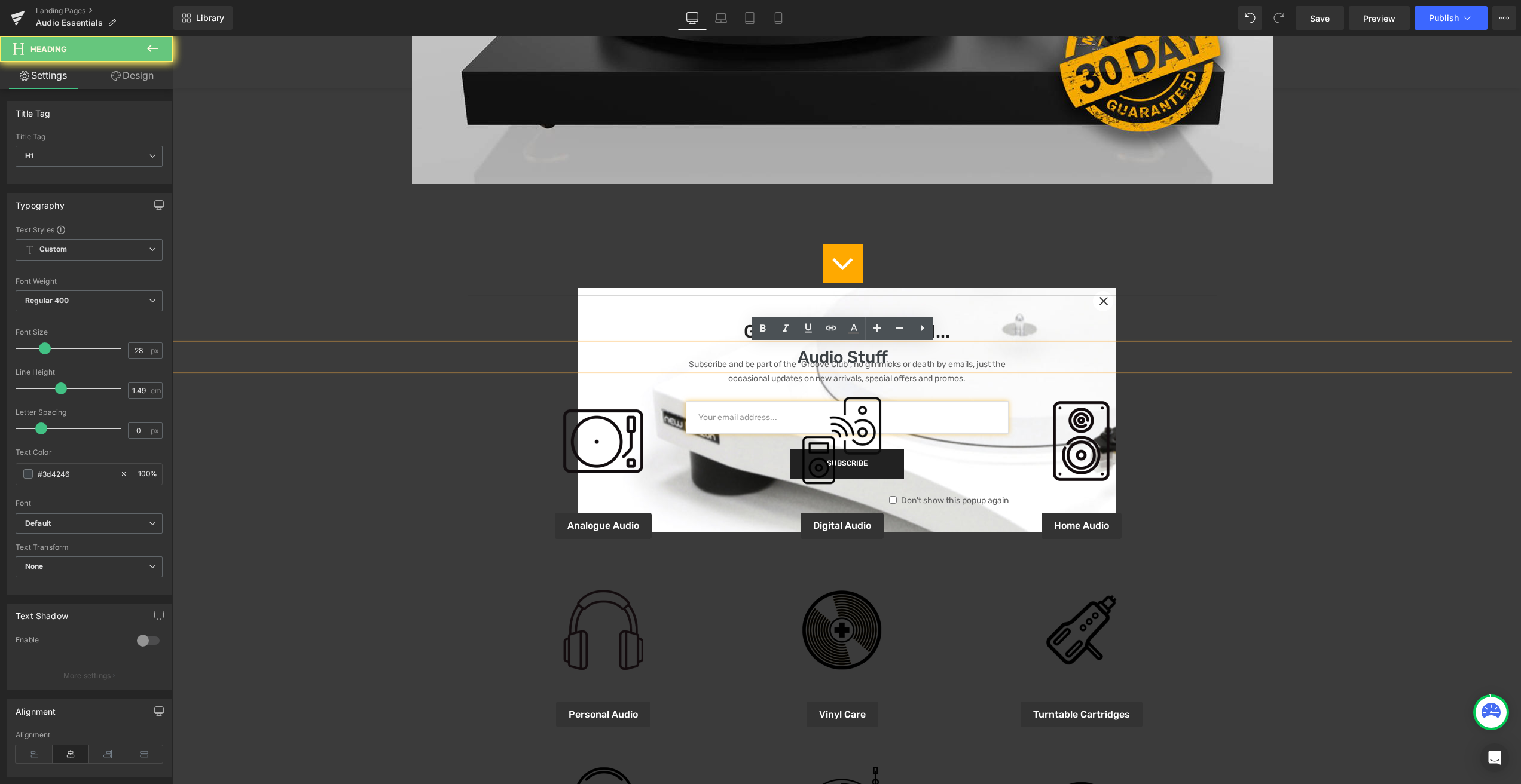
click at [871, 355] on h1 "Audio Stuff" at bounding box center [842, 357] width 1339 height 25
drag, startPoint x: 832, startPoint y: 359, endPoint x: 878, endPoint y: 359, distance: 46.0
click at [878, 359] on h1 "Audio Stuff" at bounding box center [842, 357] width 1339 height 25
click at [884, 354] on h1 "Audio Stuff" at bounding box center [842, 357] width 1339 height 25
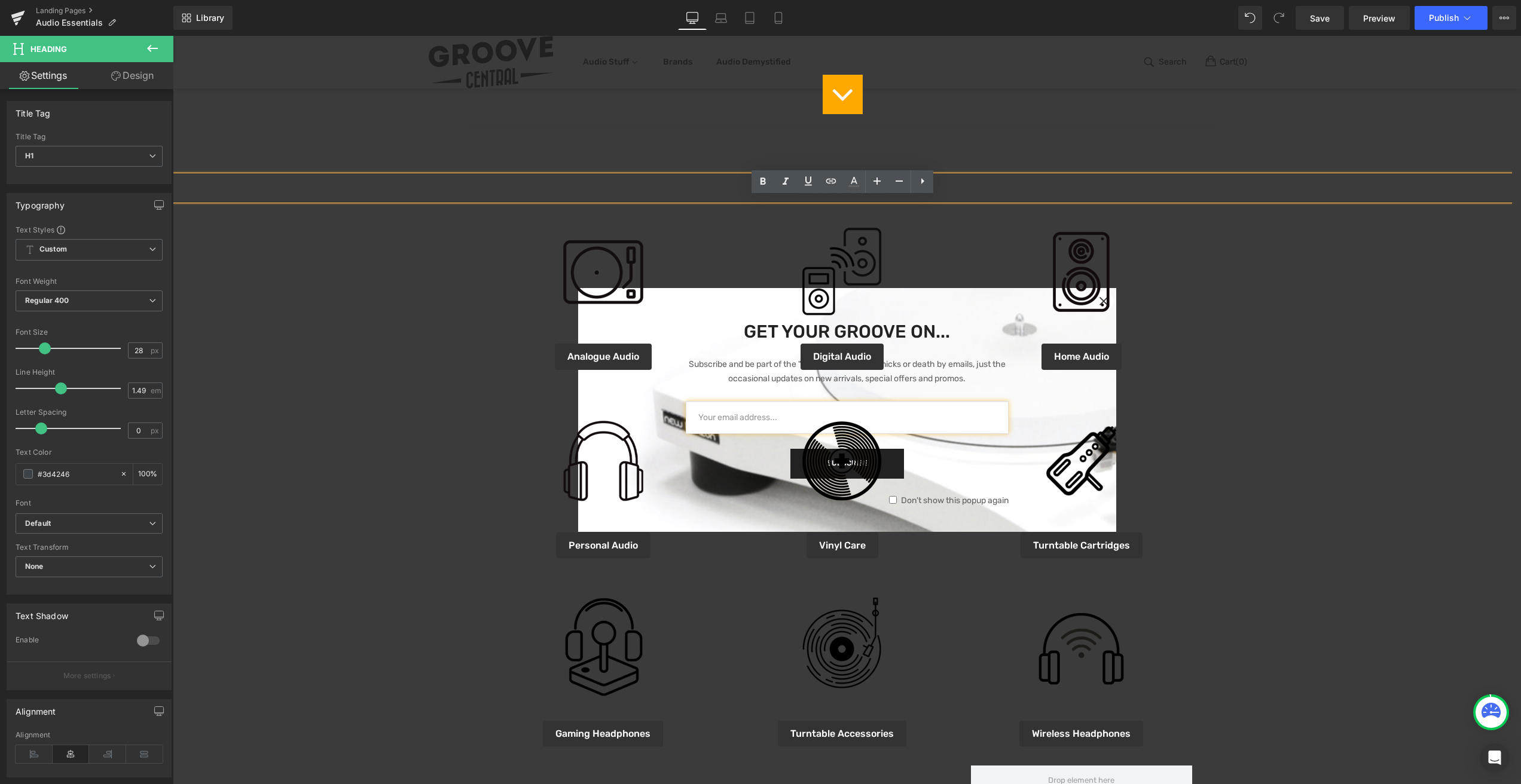
scroll to position [503, 0]
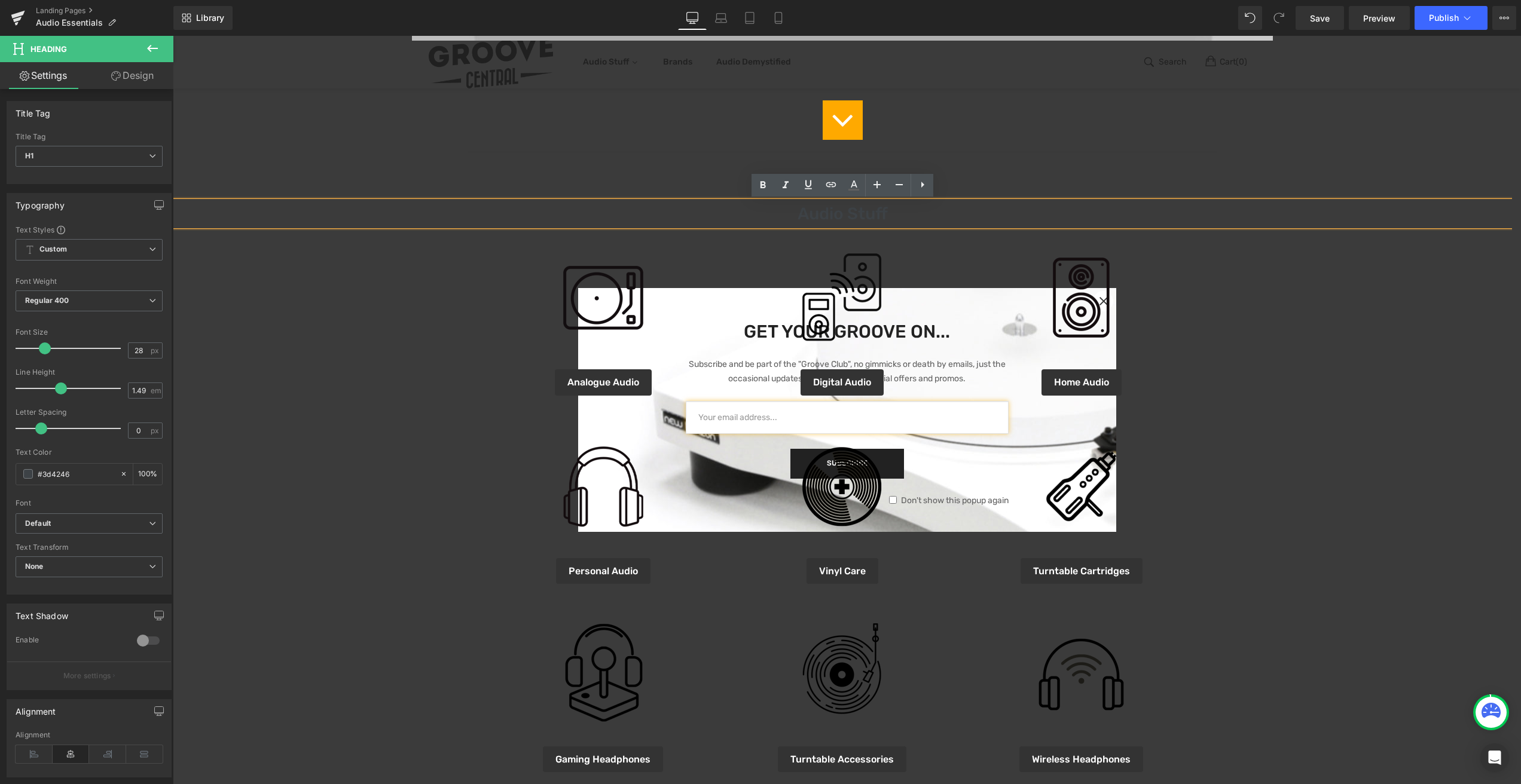
click at [867, 217] on div "Online Deals Of The Month Heading Image Icon Separator Audio Stuff Heading Imag…" at bounding box center [842, 455] width 1339 height 1721
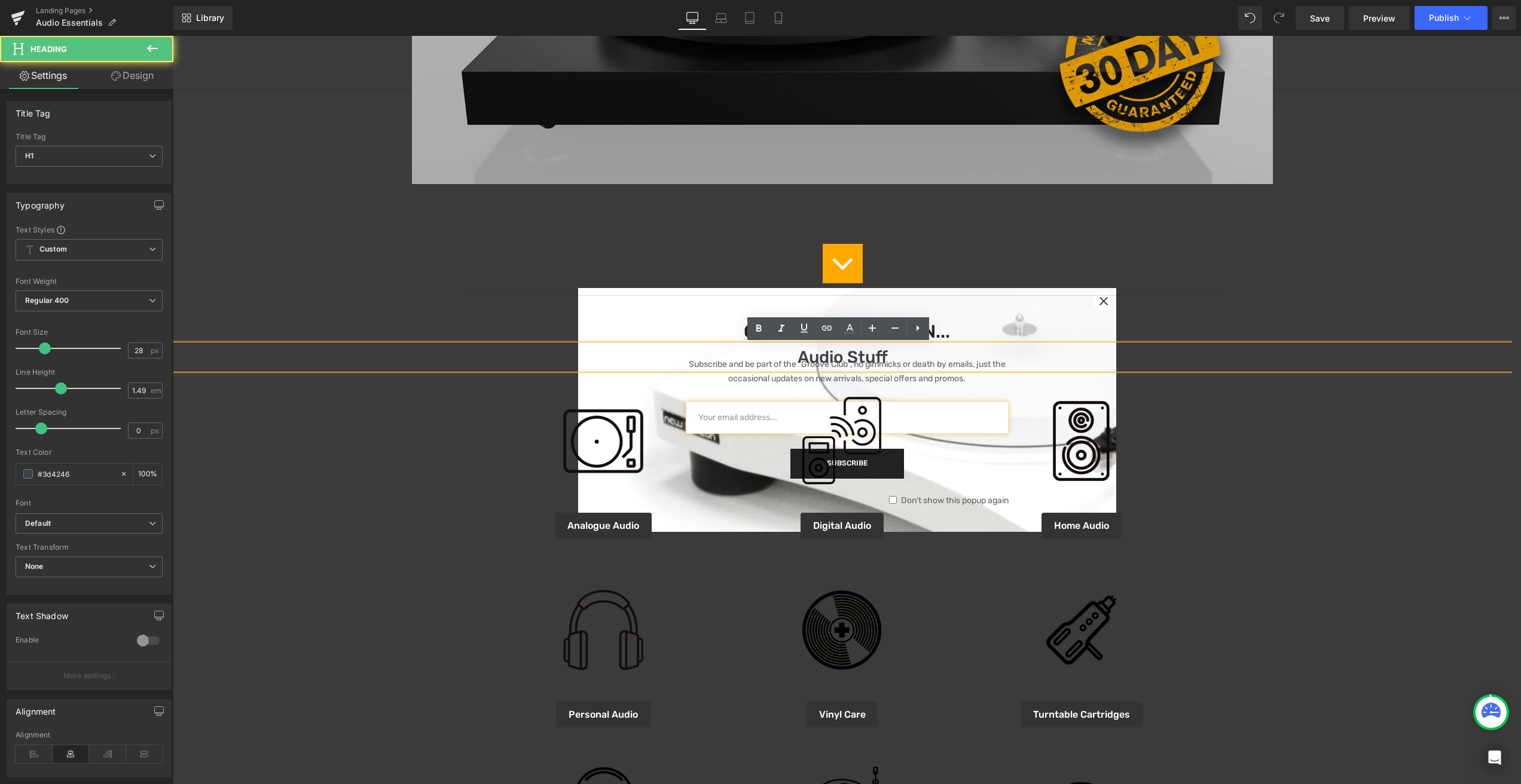
click at [867, 217] on img at bounding box center [842, 3] width 861 height 480
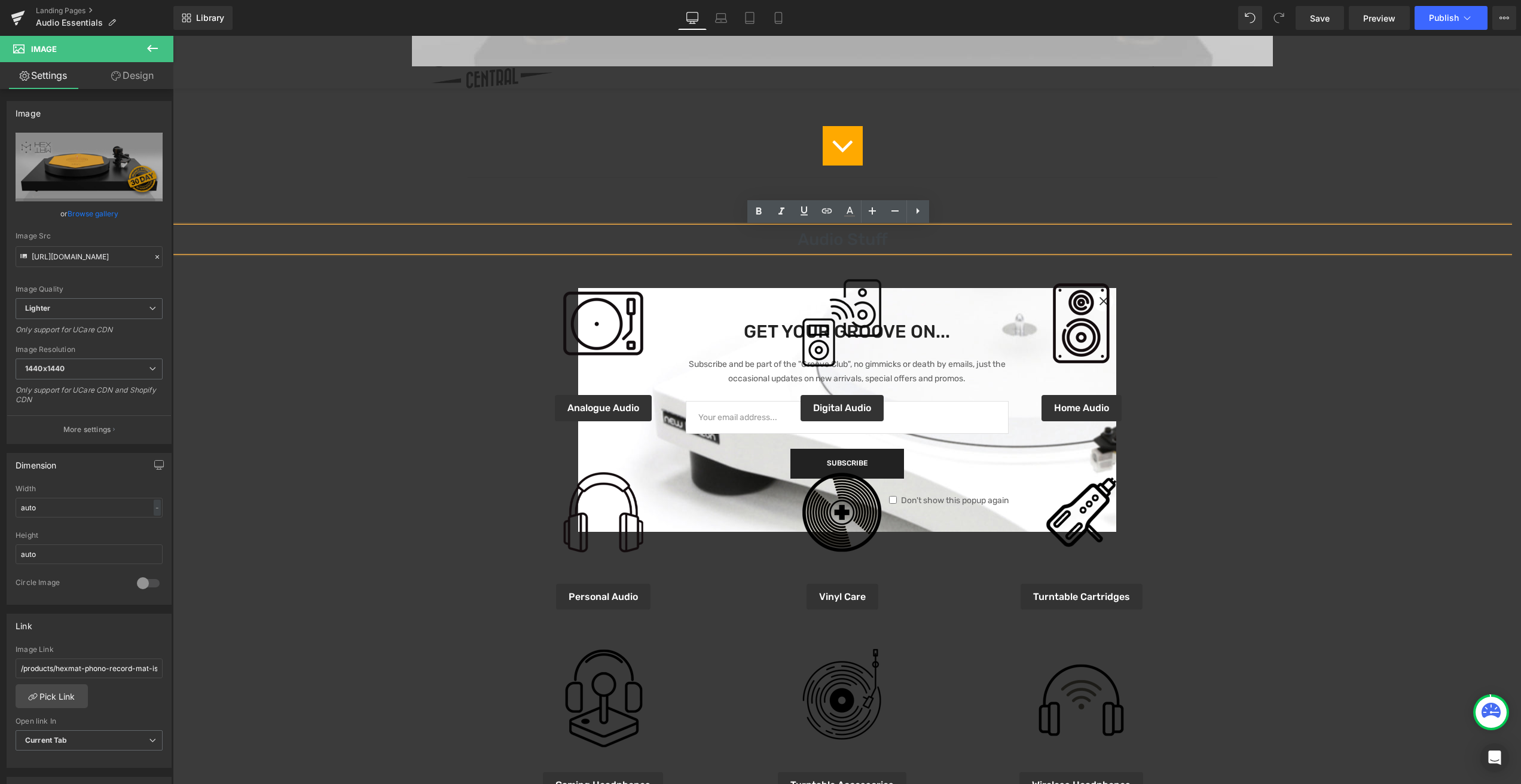
scroll to position [475, 0]
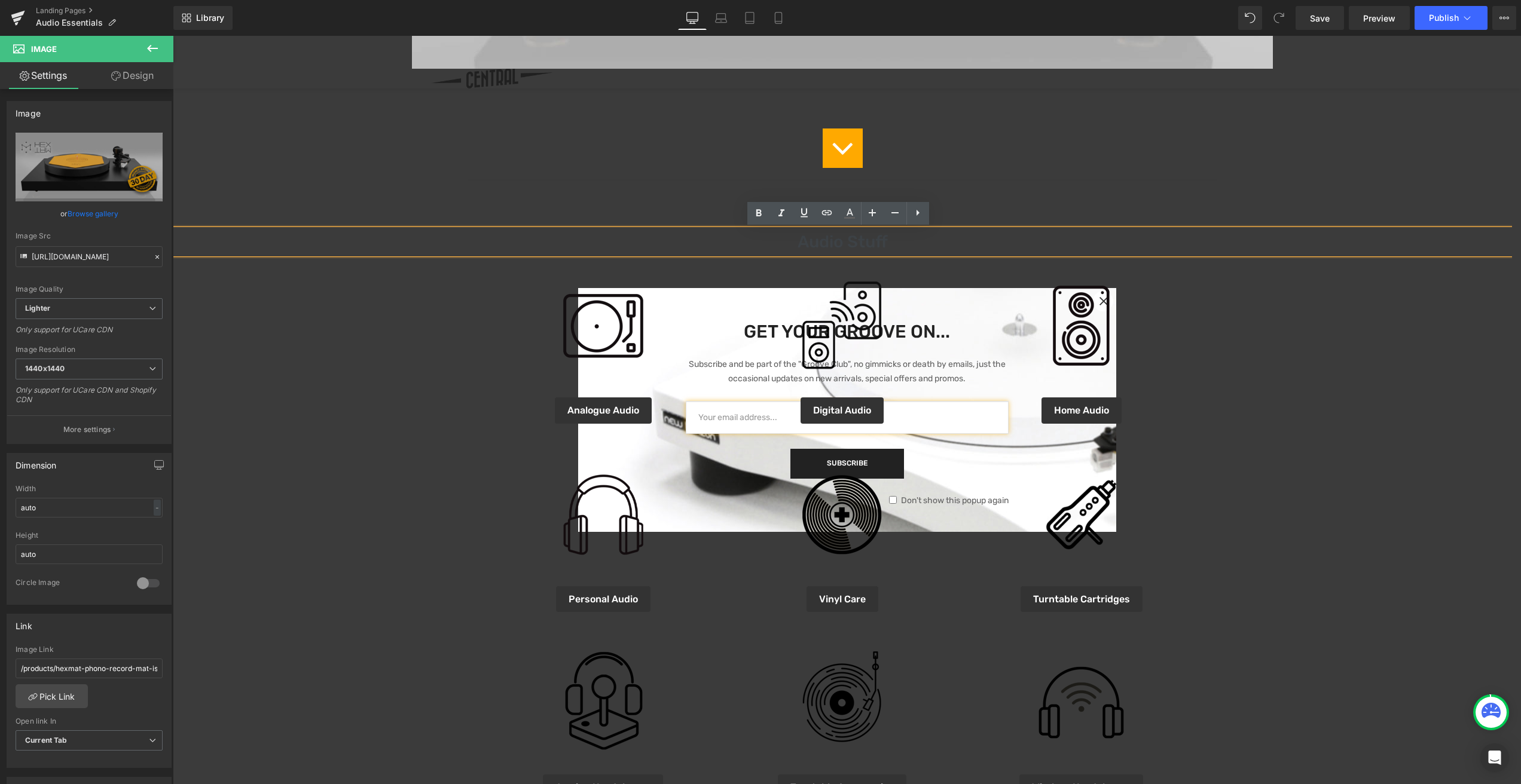
click at [878, 243] on div "Online Deals Of The Month Heading Image Icon Separator Audio Stuff Heading Imag…" at bounding box center [842, 483] width 1339 height 1721
click at [878, 168] on div "Icon" at bounding box center [842, 148] width 1339 height 40
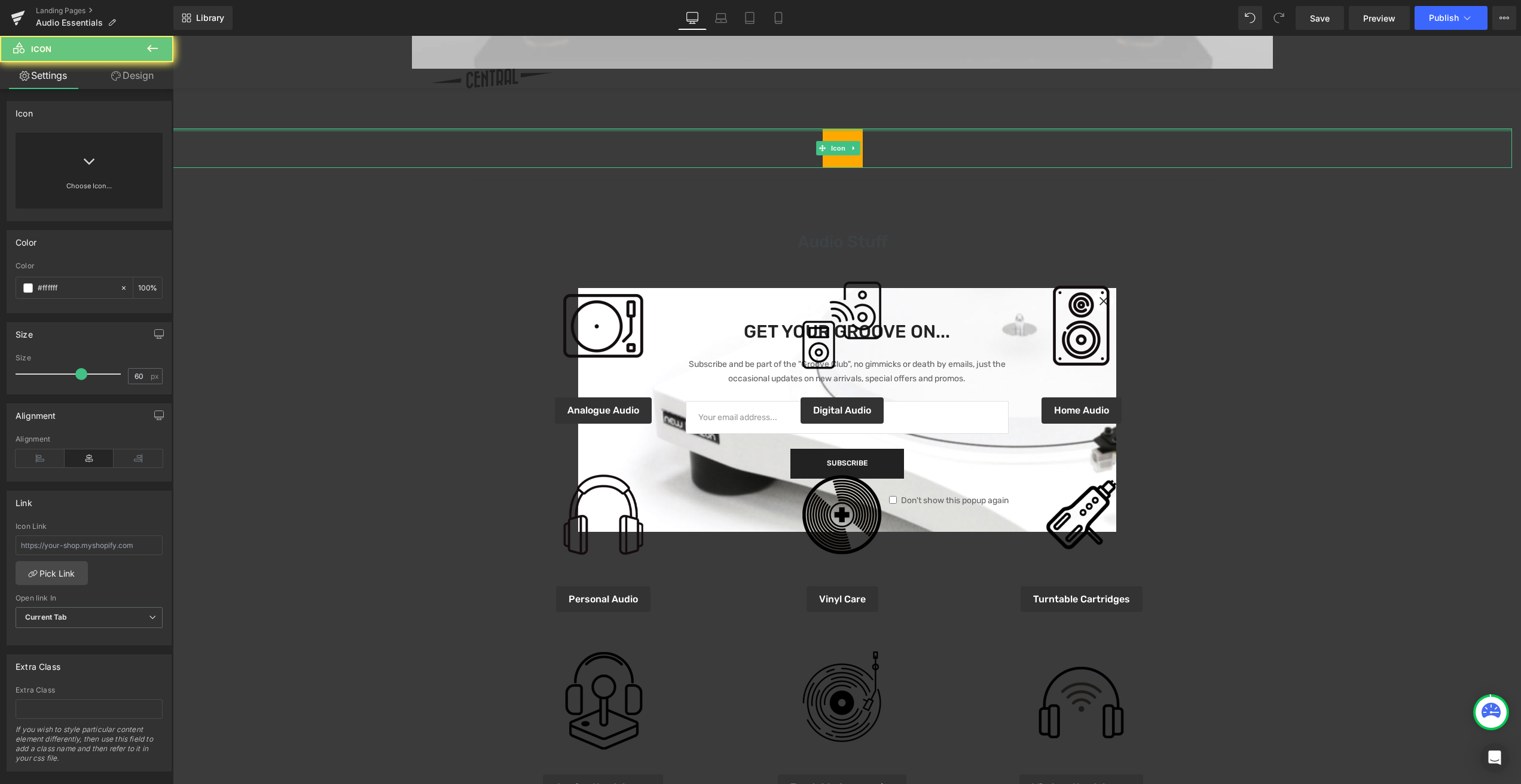
scroll to position [359, 0]
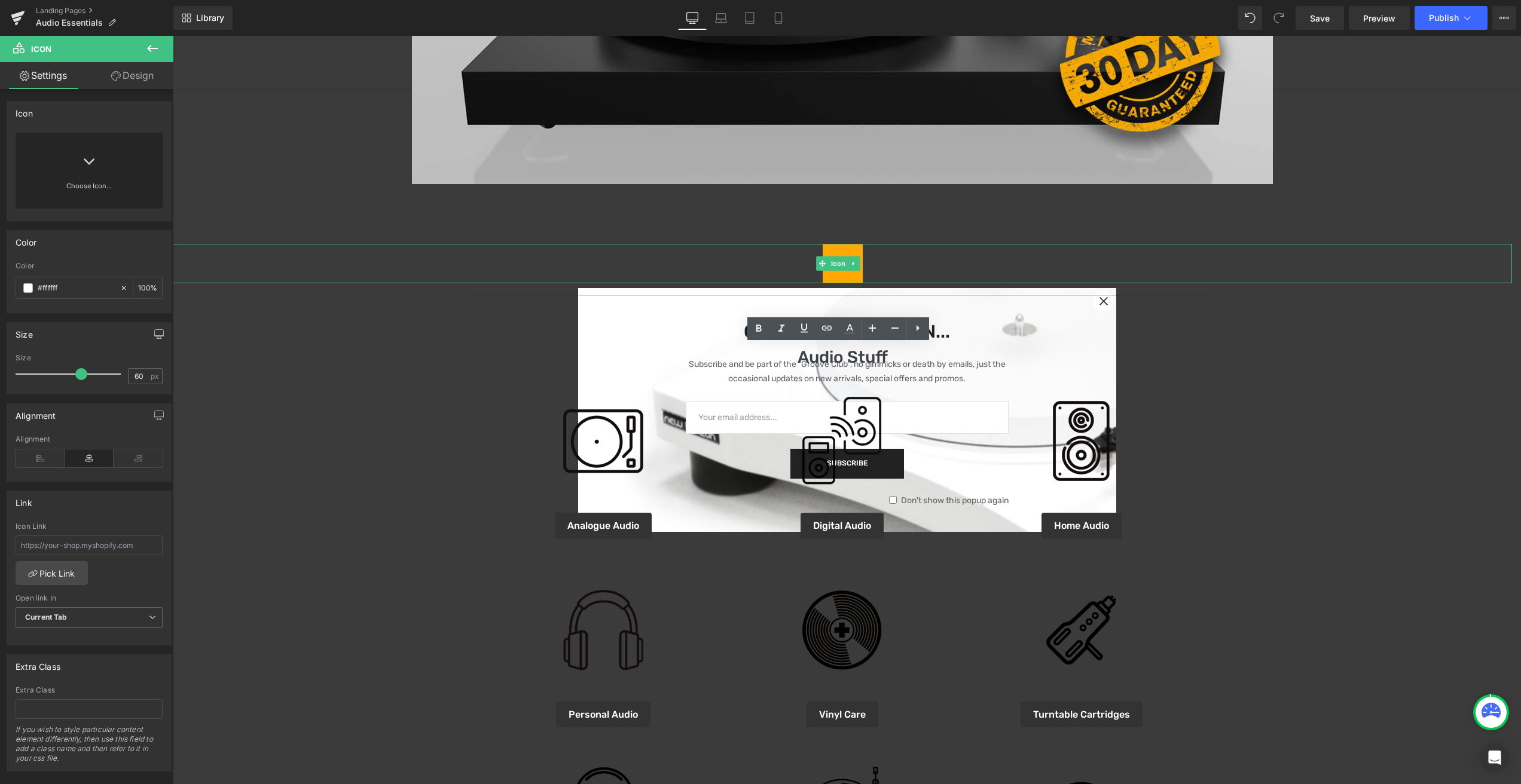
click at [871, 261] on div at bounding box center [842, 264] width 1339 height 40
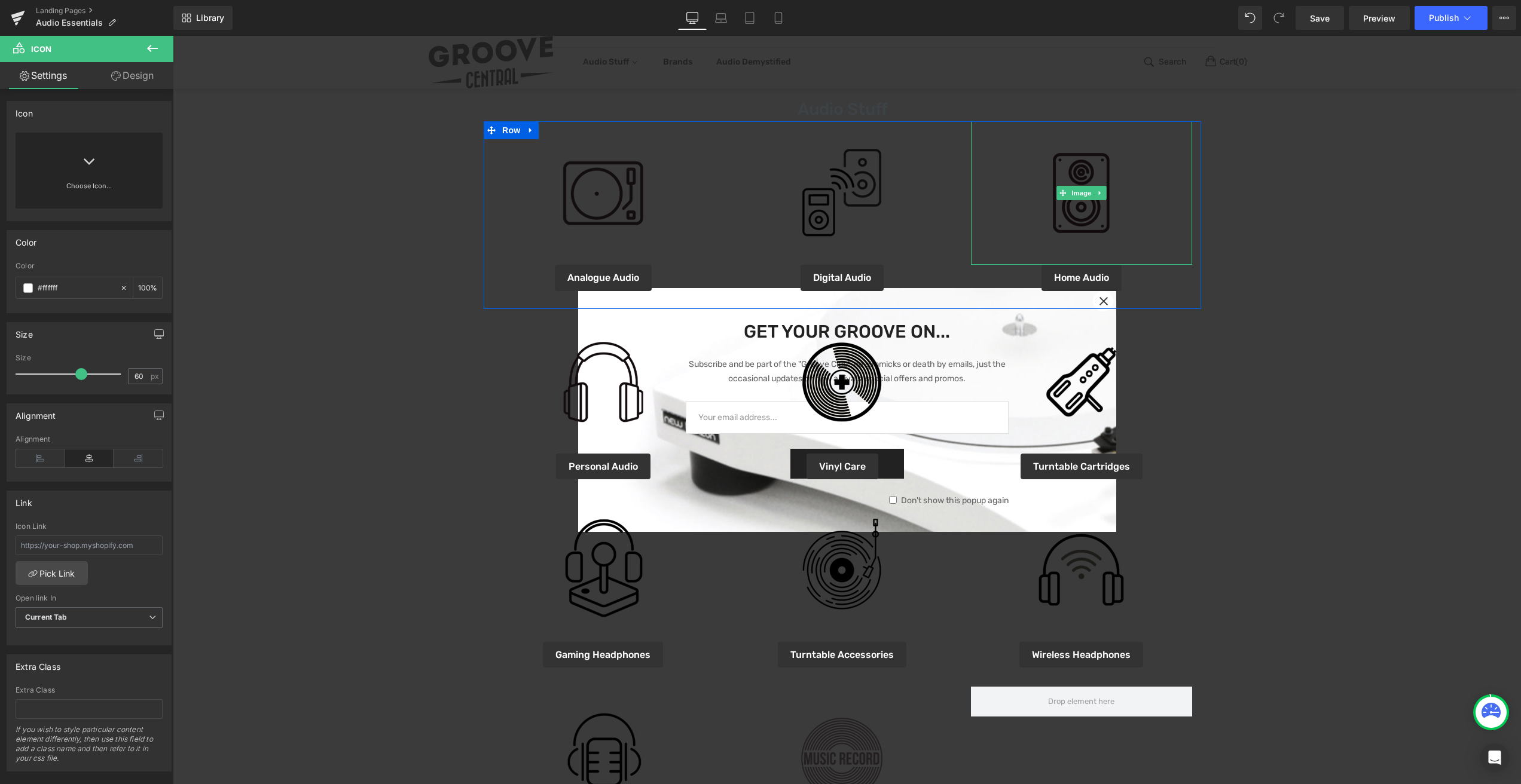
scroll to position [558, 0]
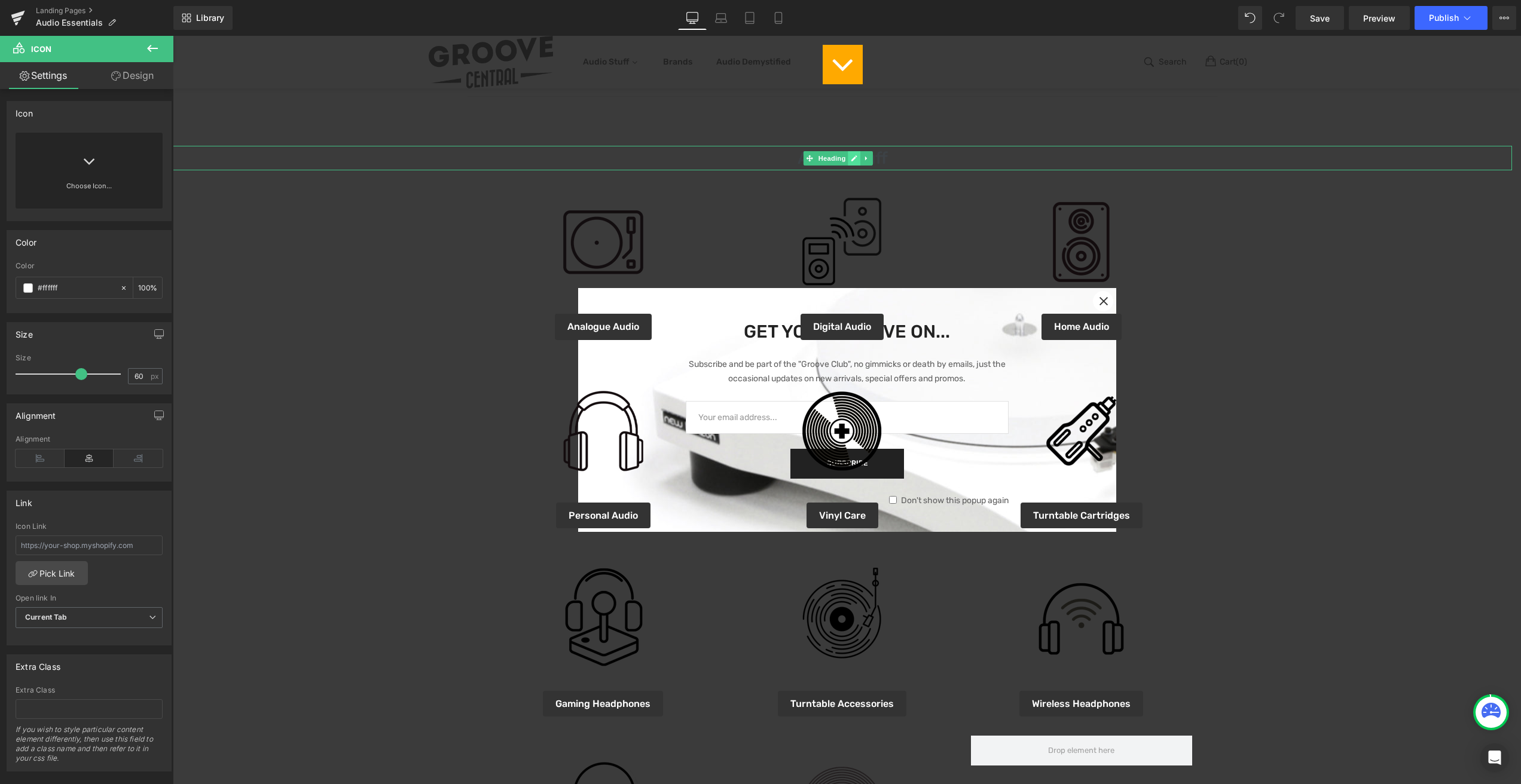
click at [851, 159] on icon at bounding box center [854, 158] width 7 height 7
click at [884, 161] on div "Online Deals Of The Month Heading Image Icon Separator Audio Stuff Heading Imag…" at bounding box center [842, 399] width 1339 height 1721
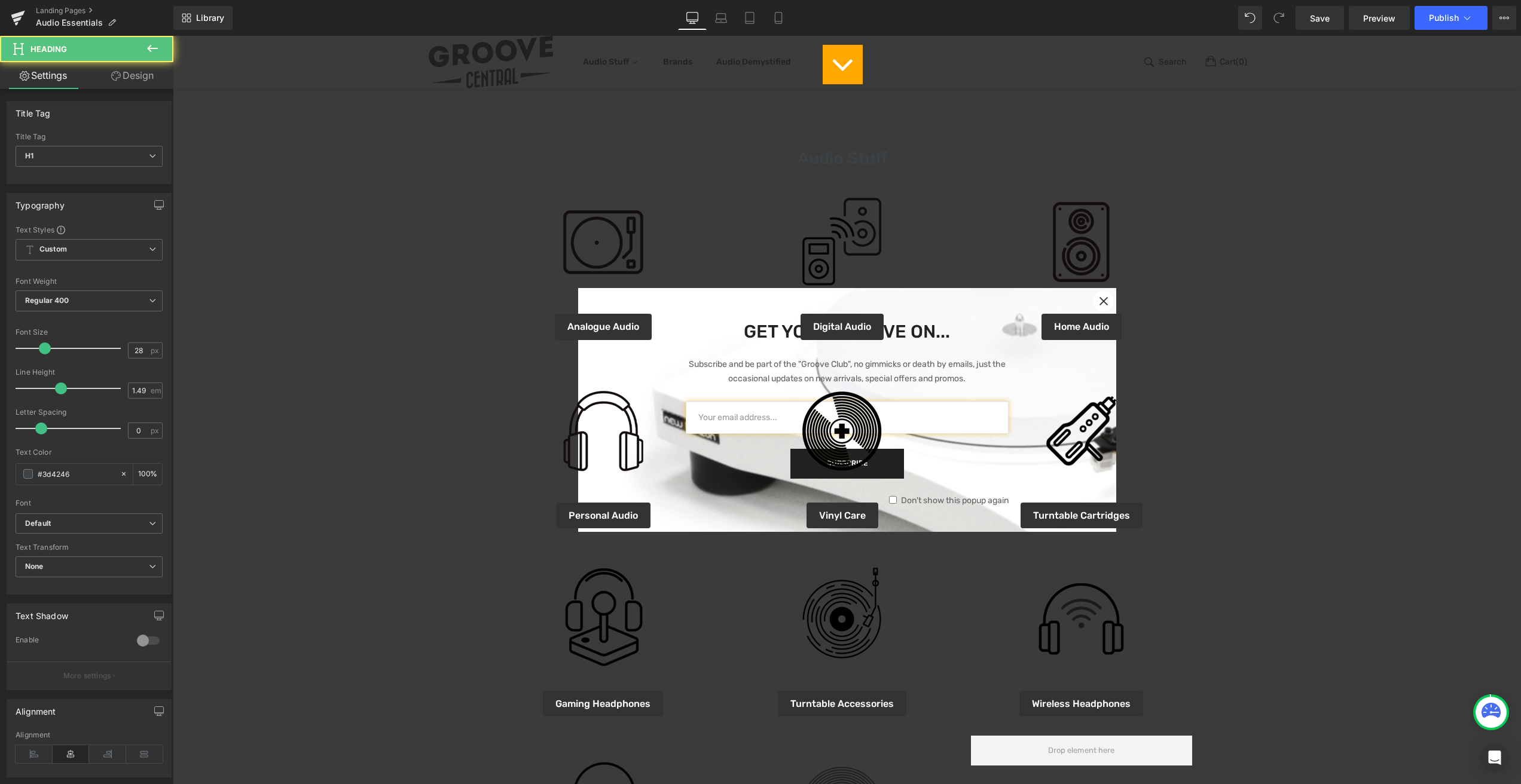
scroll to position [359, 0]
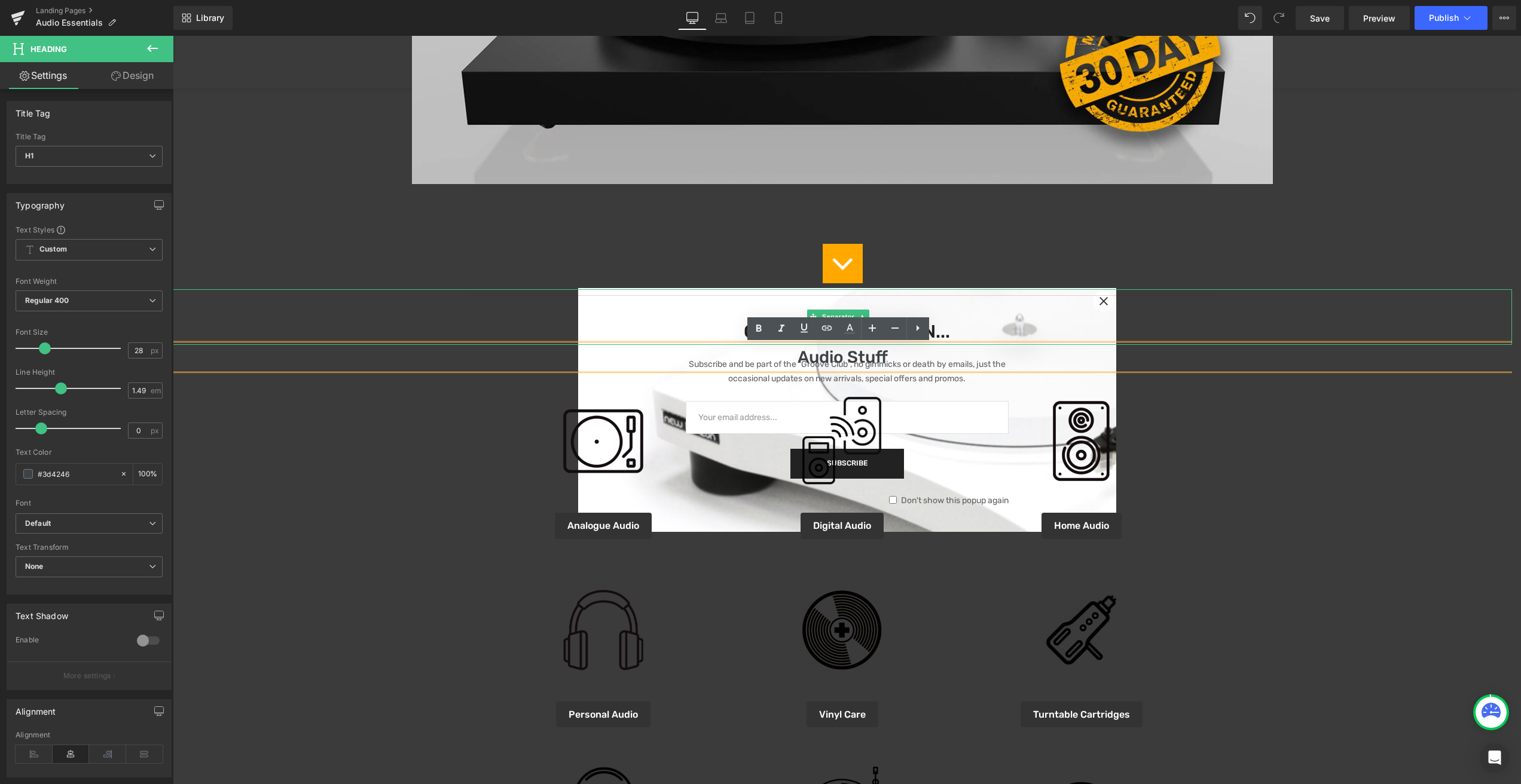
click at [1201, 314] on hr at bounding box center [842, 316] width 750 height 42
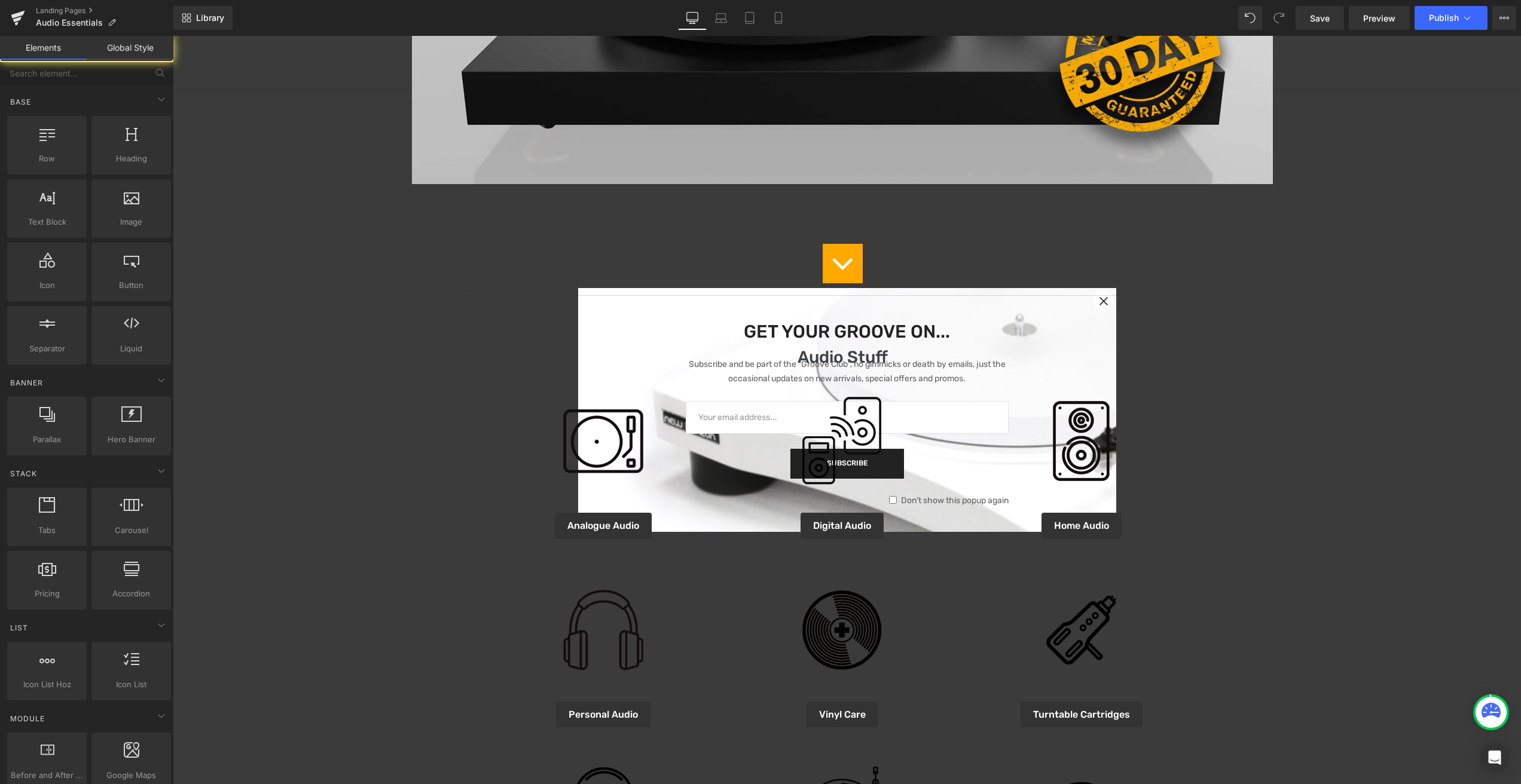
click at [1256, 557] on div "Online Deals Of The Month Heading Image Icon Separator Audio Stuff Heading Imag…" at bounding box center [842, 598] width 1339 height 1721
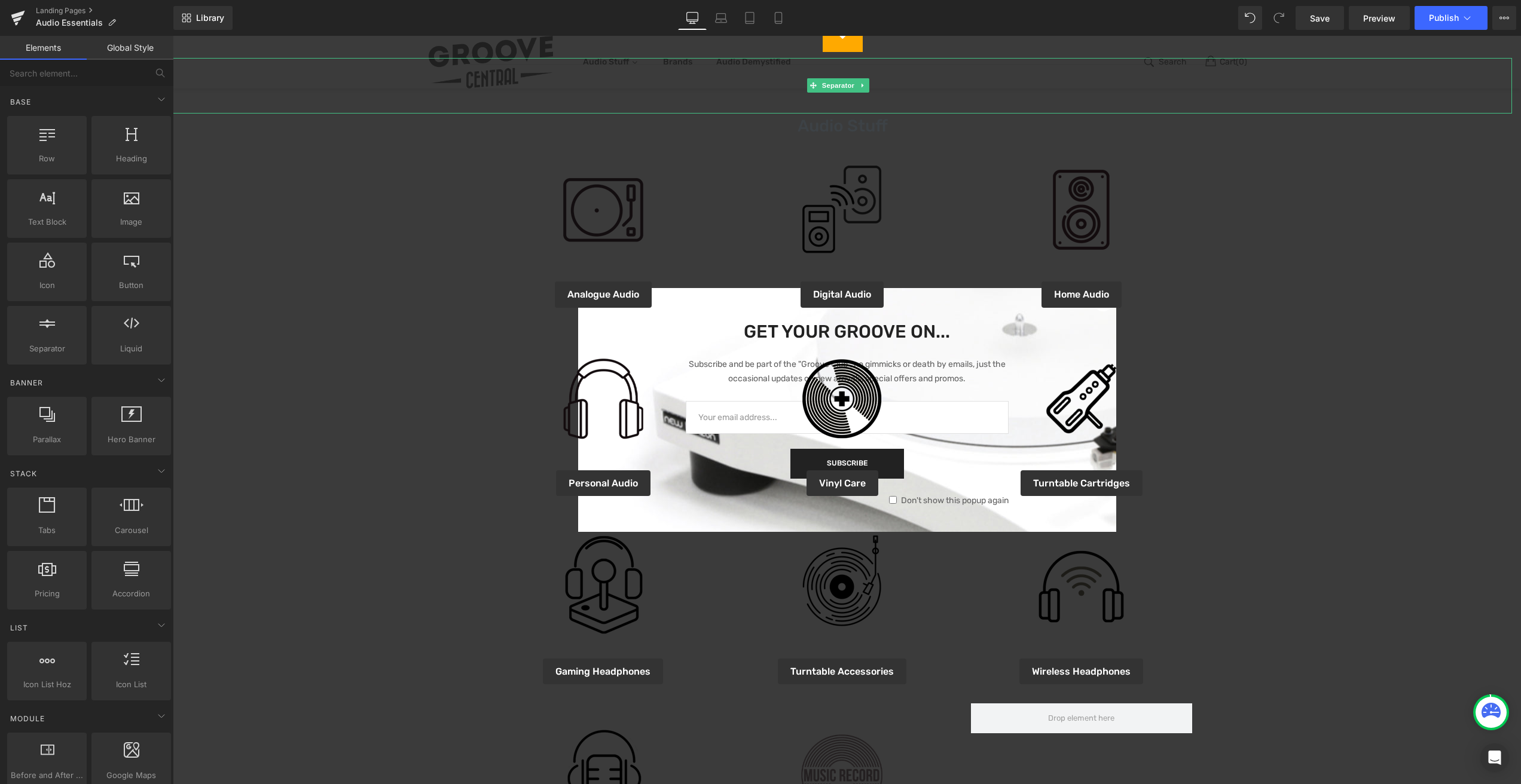
scroll to position [582, 0]
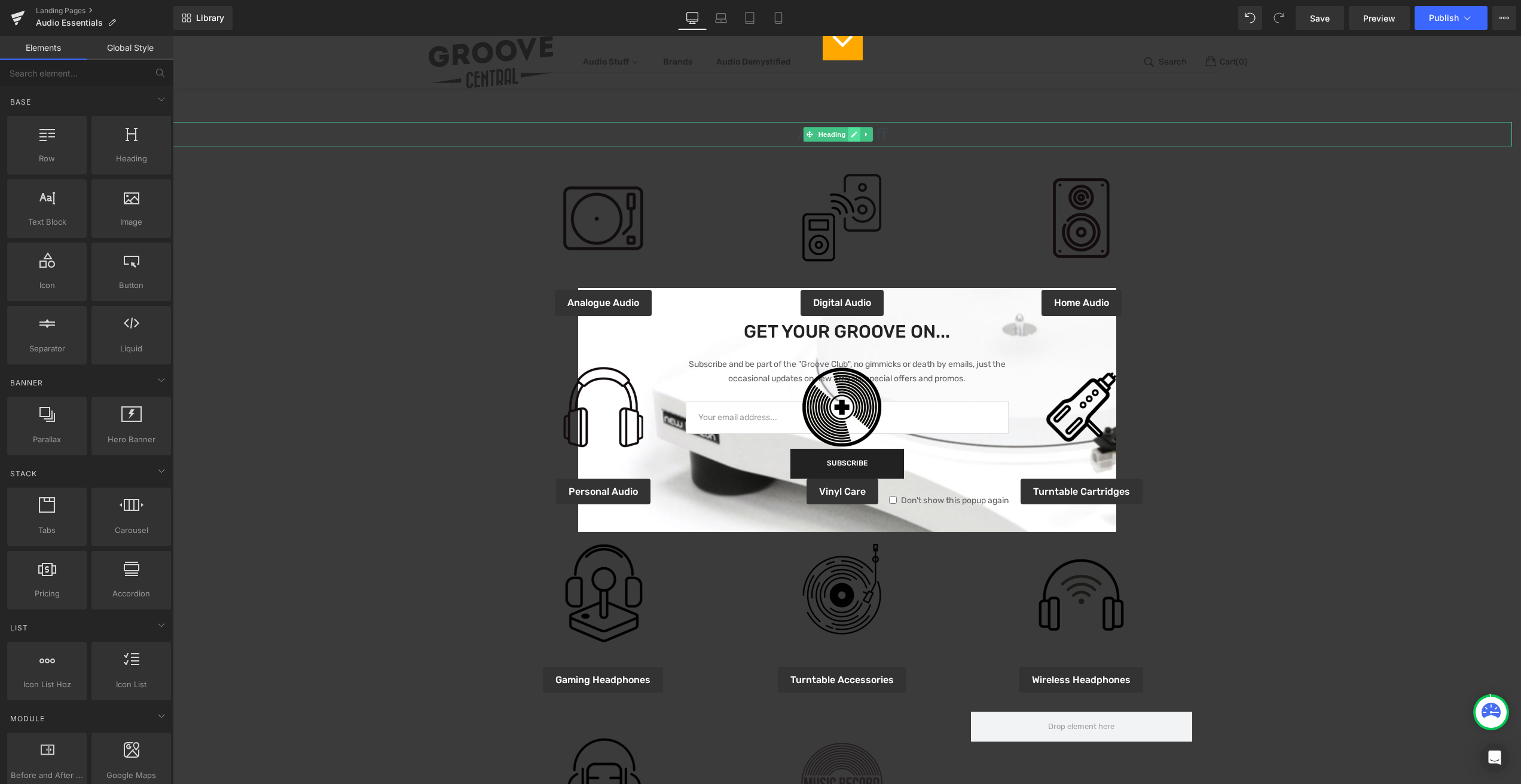
click at [854, 138] on link at bounding box center [853, 134] width 12 height 14
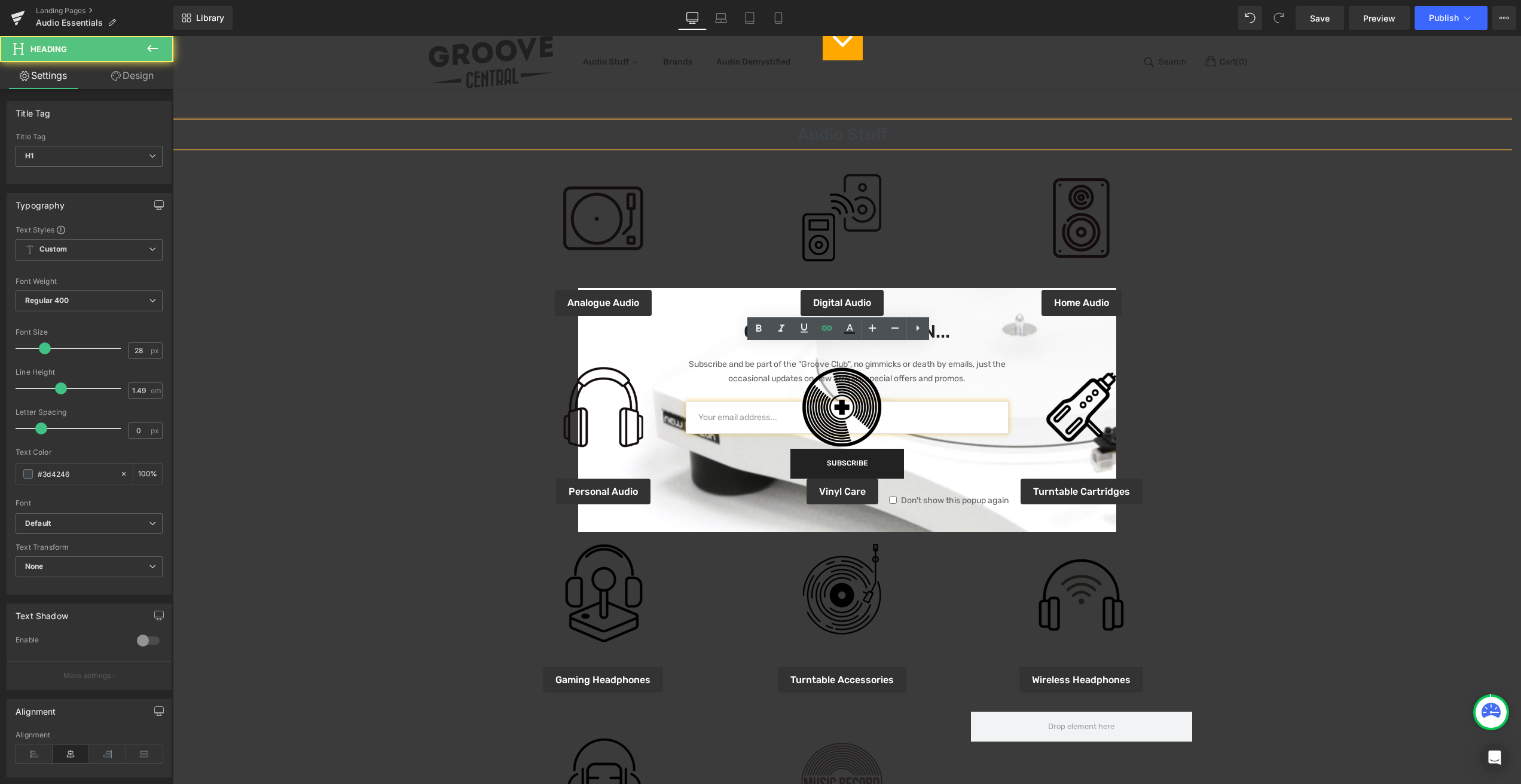
scroll to position [359, 0]
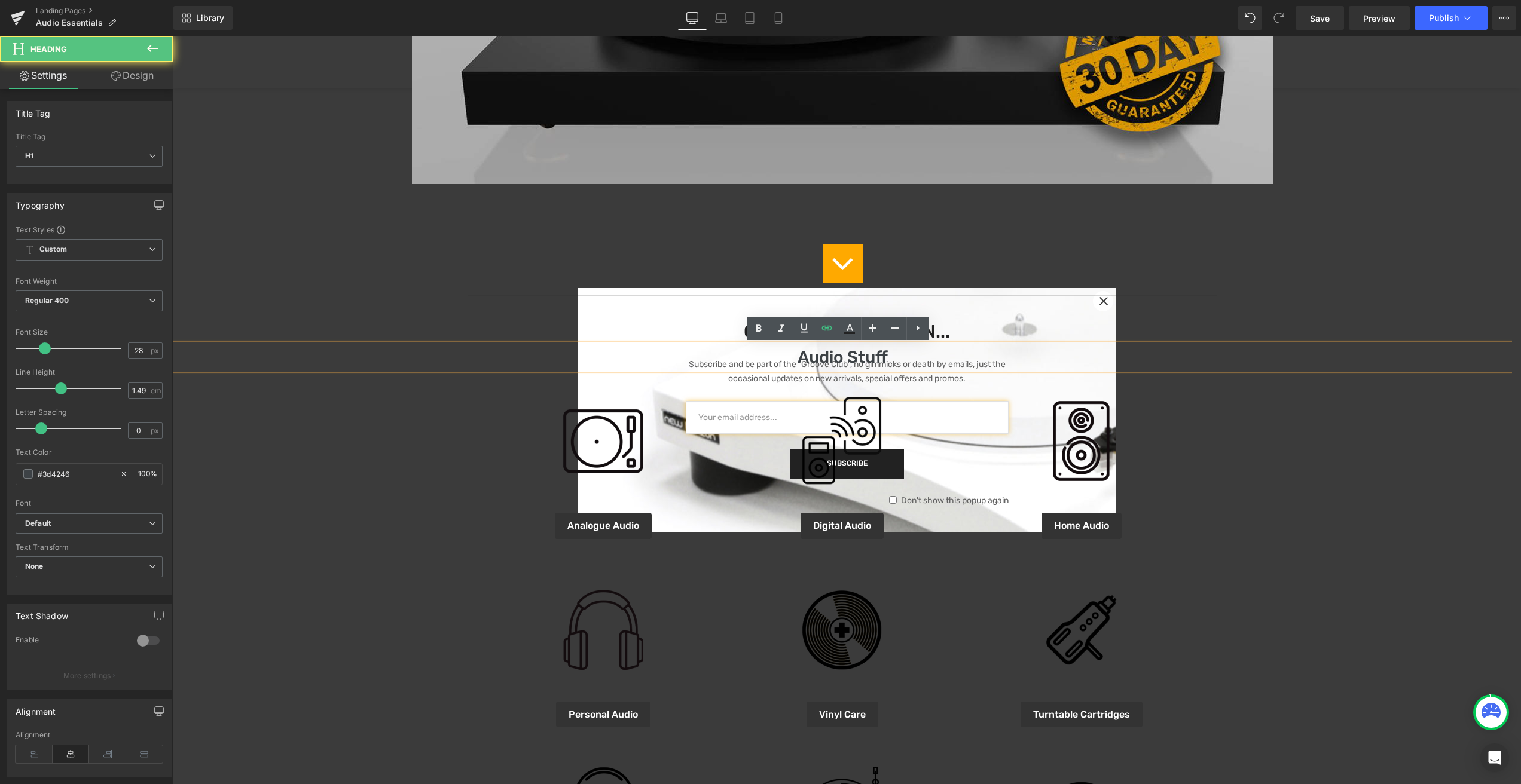
drag, startPoint x: 888, startPoint y: 135, endPoint x: 822, endPoint y: 133, distance: 66.0
click at [822, 133] on div "Online Deals Of The Month Heading Image Icon Separator Audio Stuff Heading Imag…" at bounding box center [842, 598] width 1339 height 1721
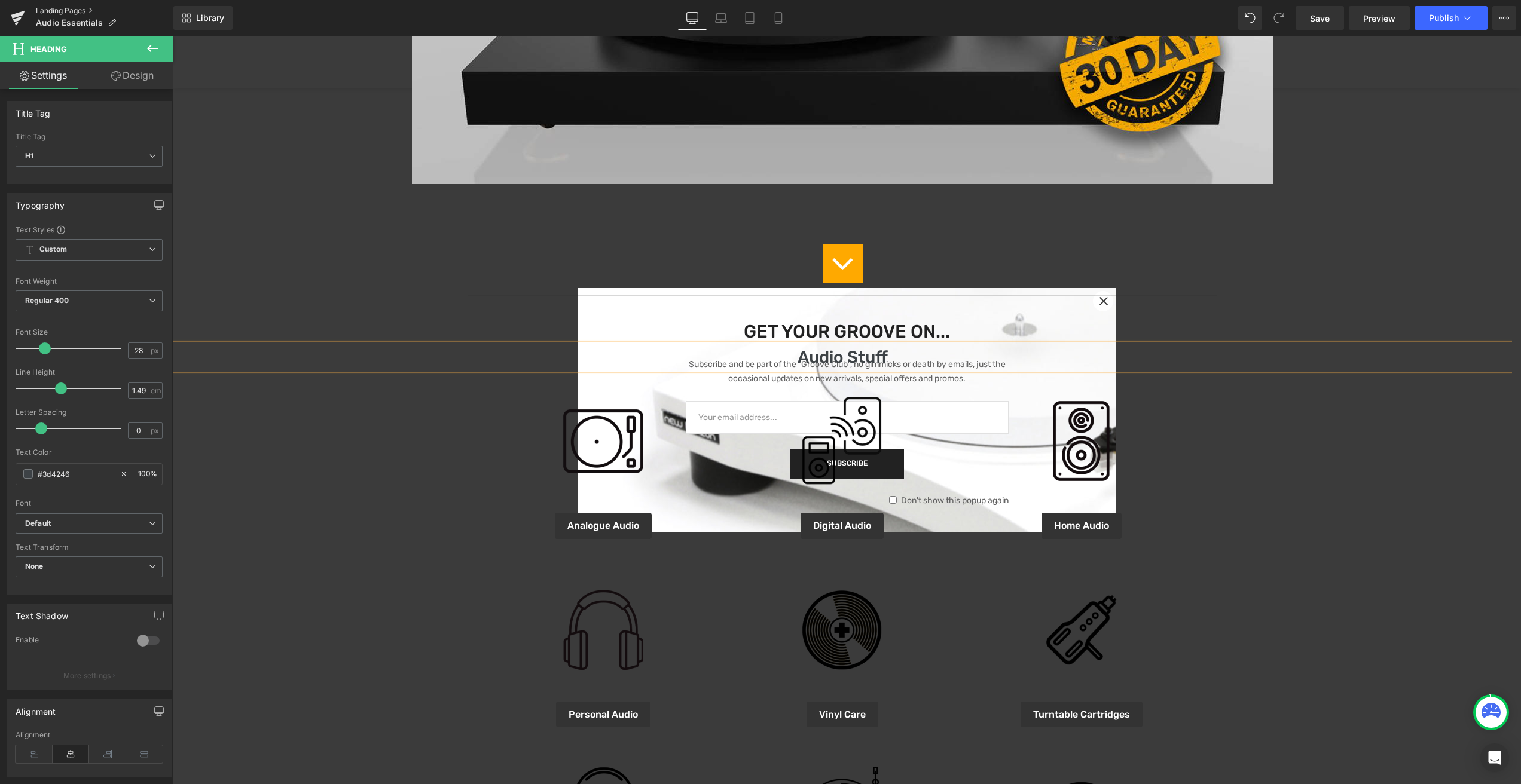
click at [46, 11] on link "Landing Pages" at bounding box center [104, 11] width 137 height 10
